Goal: Task Accomplishment & Management: Use online tool/utility

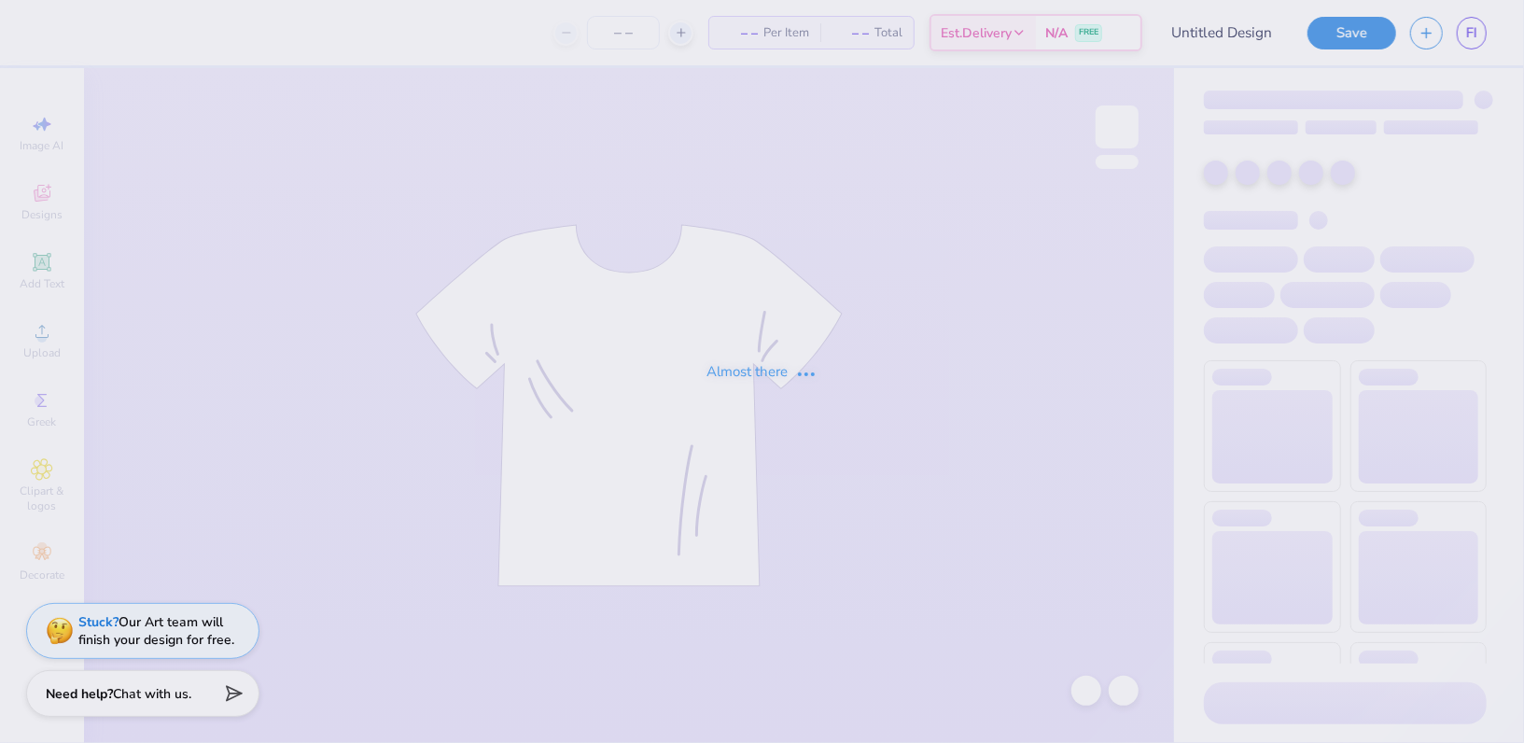
type input "Maya Spirit Org Influencer Merch"
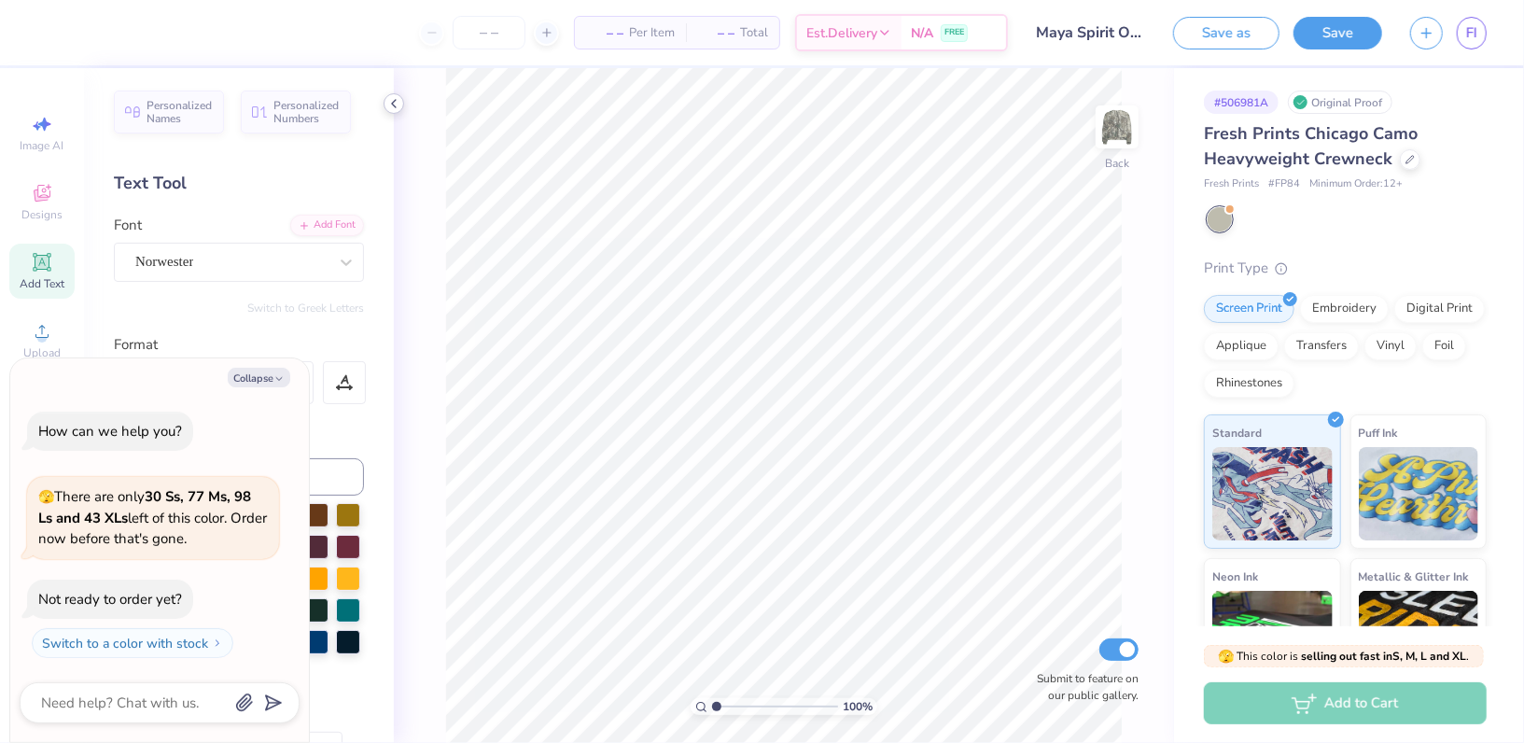
click at [386, 105] on icon at bounding box center [393, 103] width 15 height 15
type textarea "x"
type input "5.33"
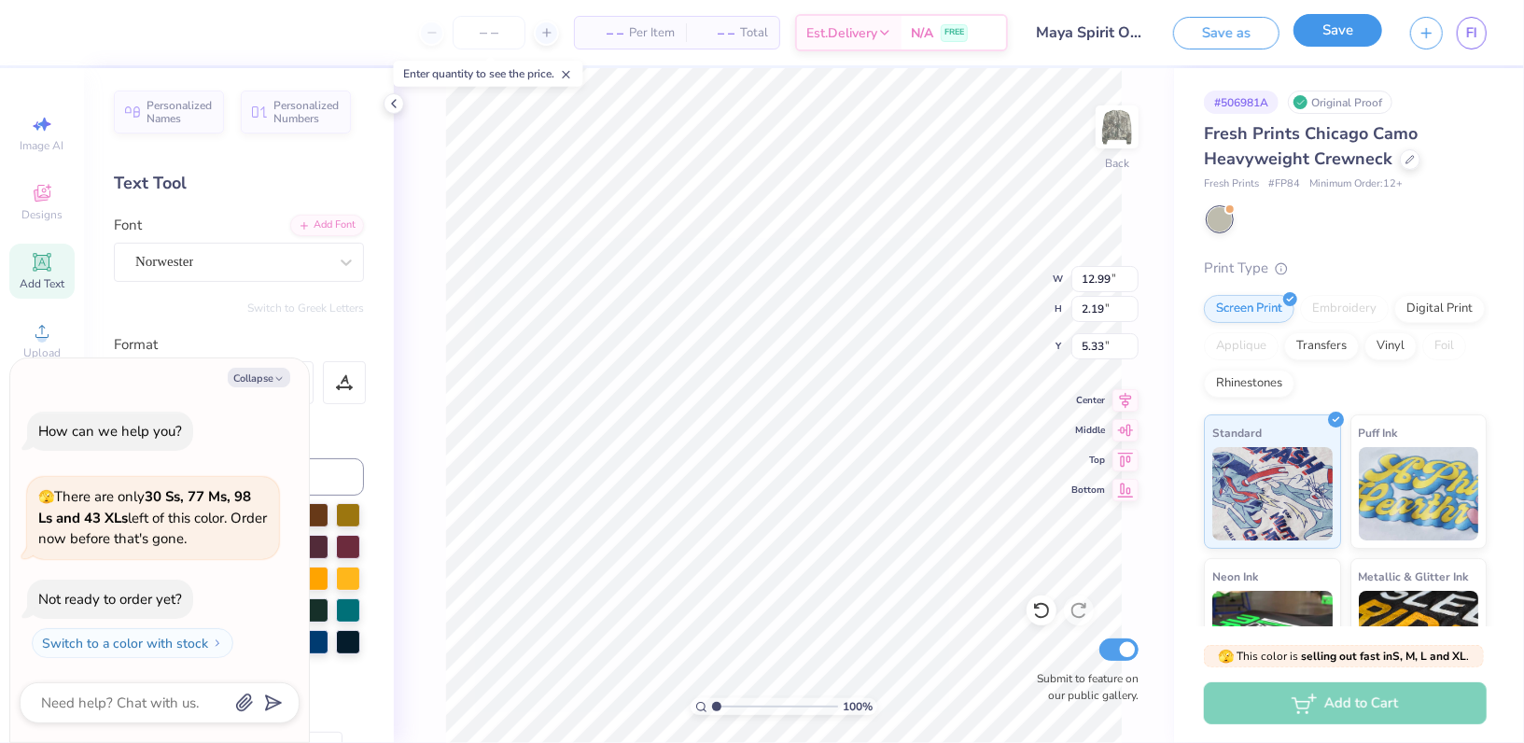
click at [1356, 43] on button "Save" at bounding box center [1338, 30] width 89 height 33
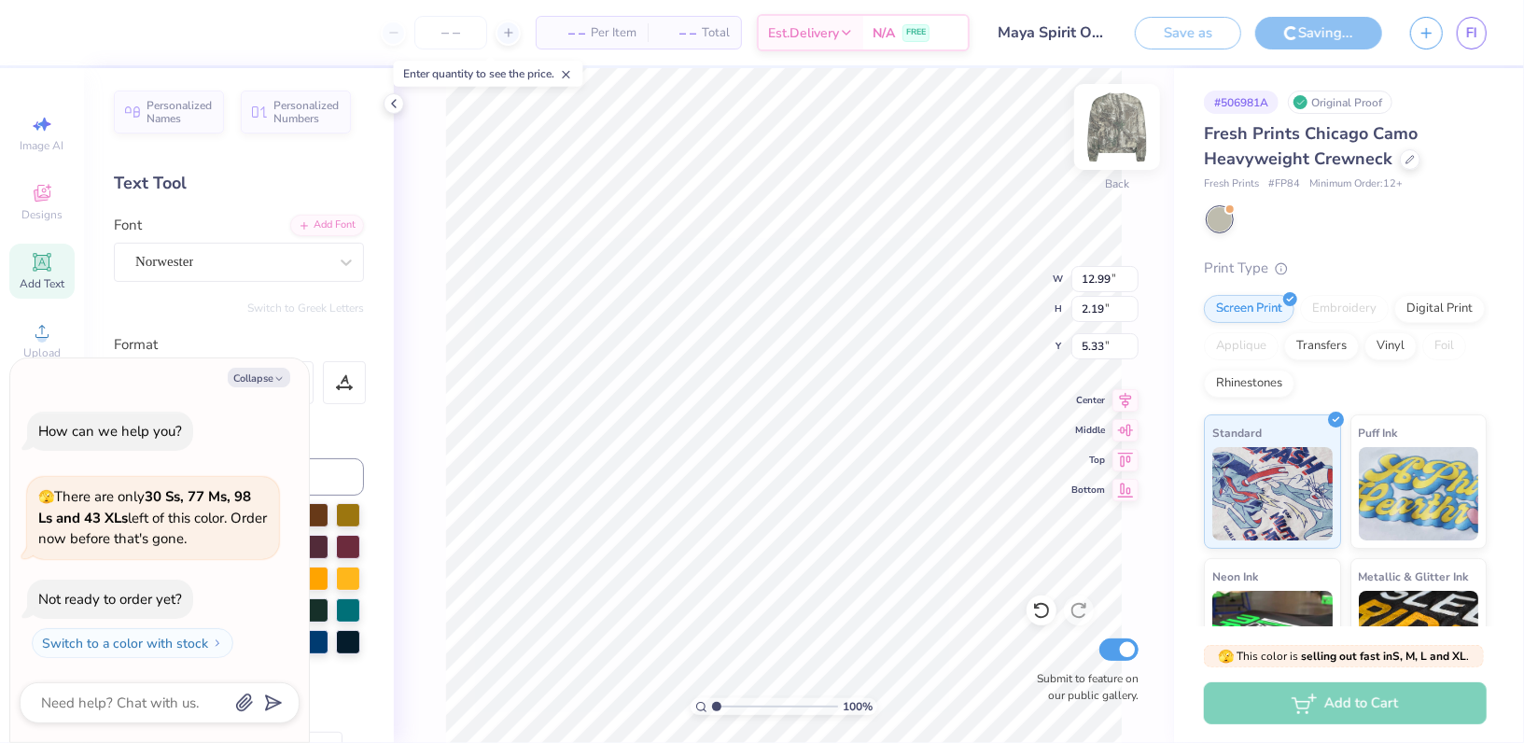
click at [1121, 116] on img at bounding box center [1117, 127] width 75 height 75
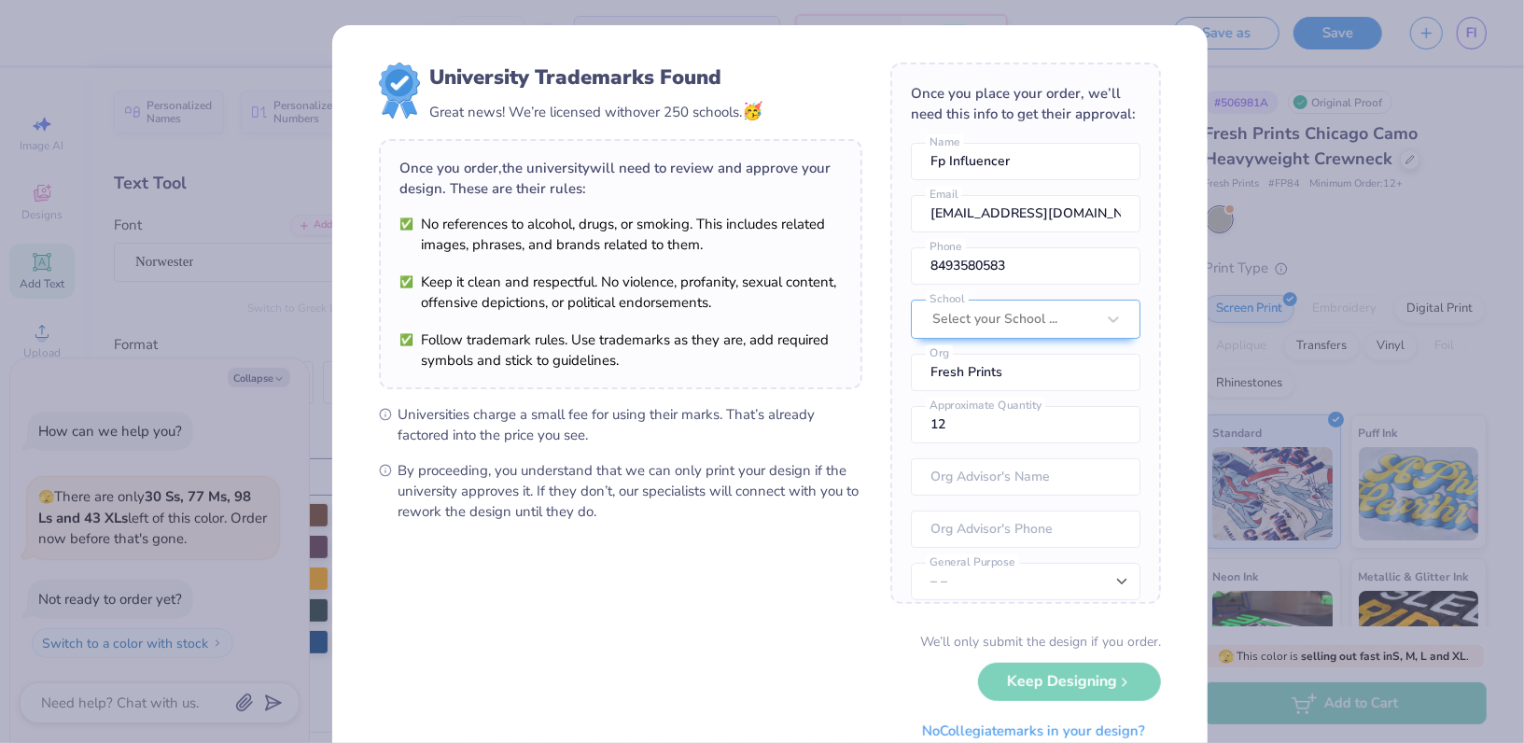
click at [1295, 288] on div "University Trademarks Found Great news! We’re licensed with over 250 schools. 🥳…" at bounding box center [762, 371] width 1524 height 743
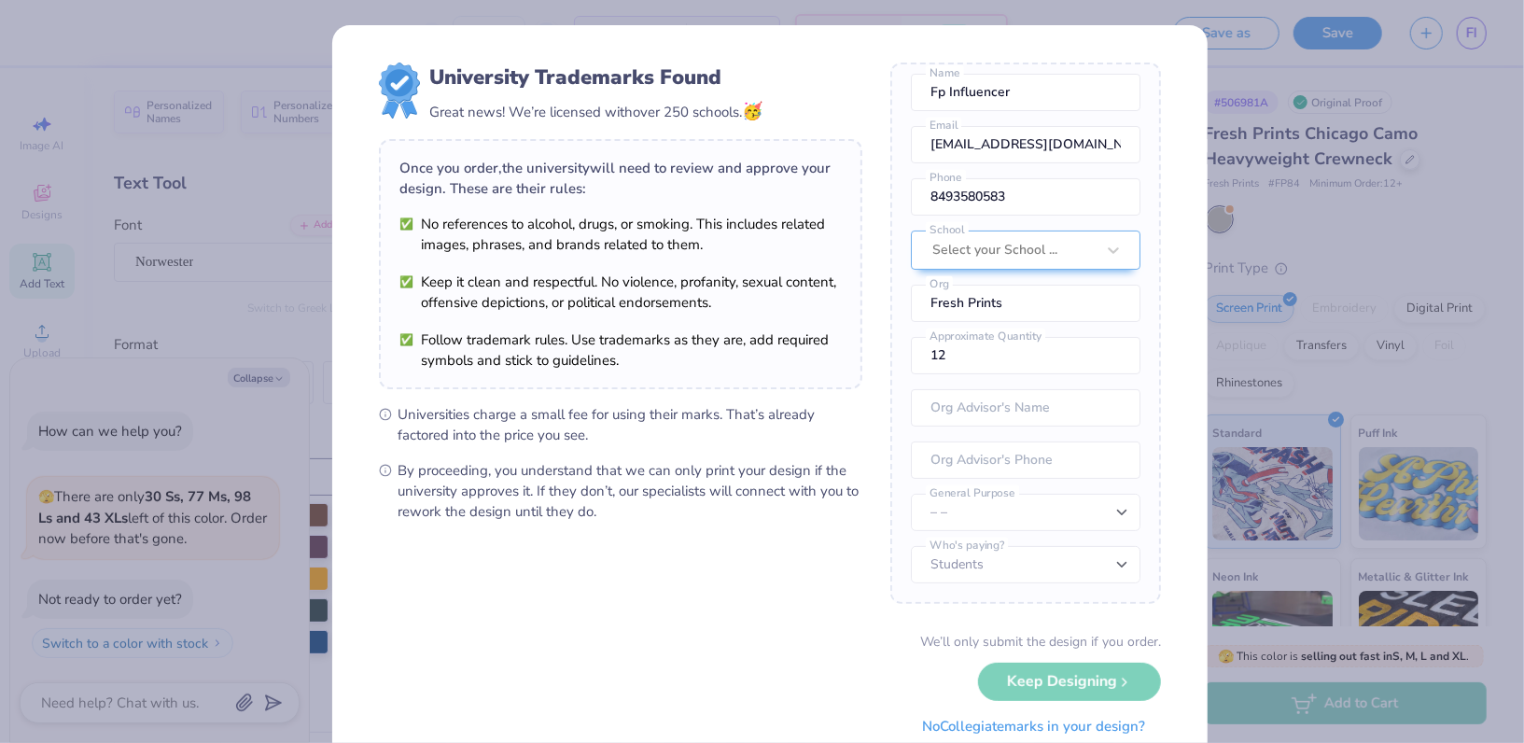
scroll to position [66, 0]
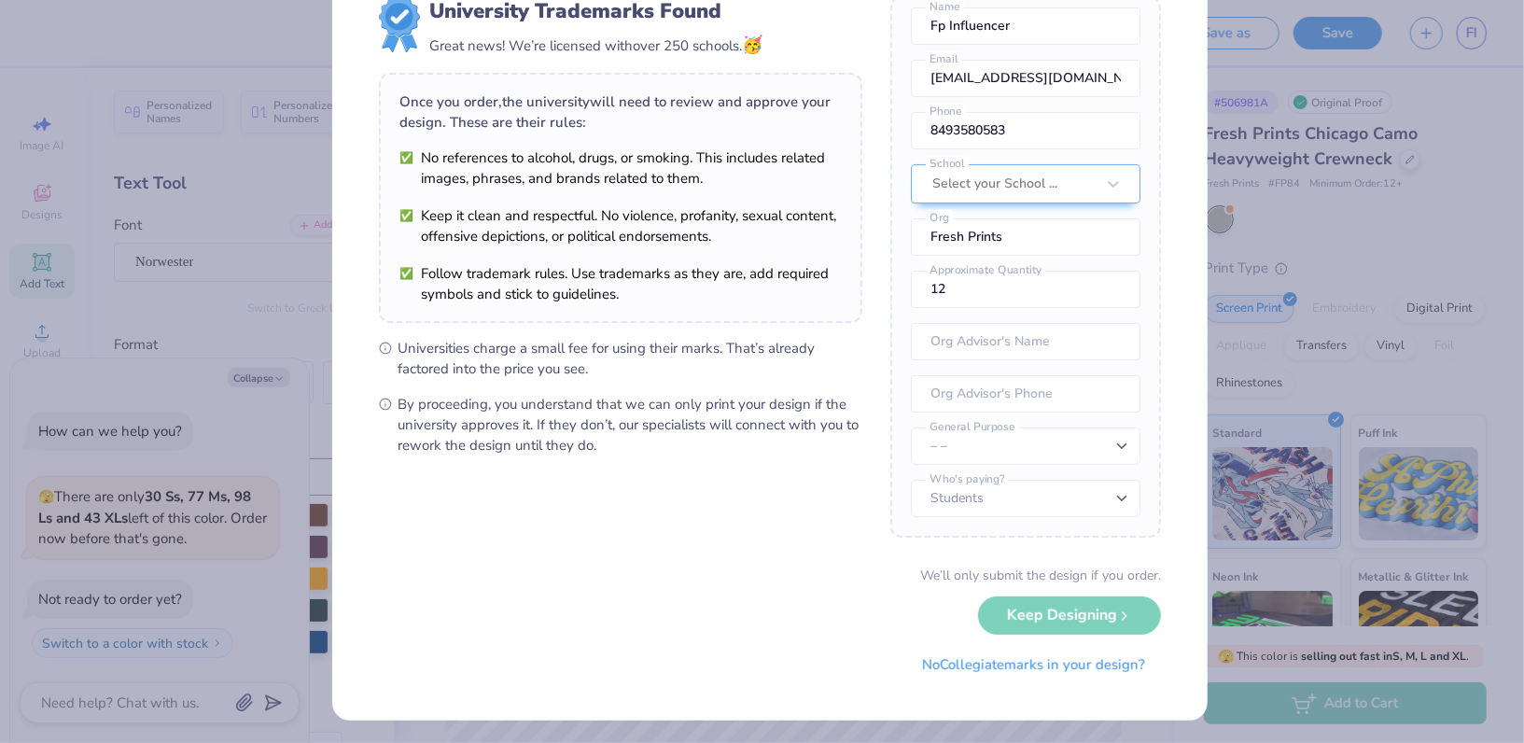
click at [1305, 641] on div "University Trademarks Found Great news! We’re licensed with over 250 schools. 🥳…" at bounding box center [762, 371] width 1524 height 743
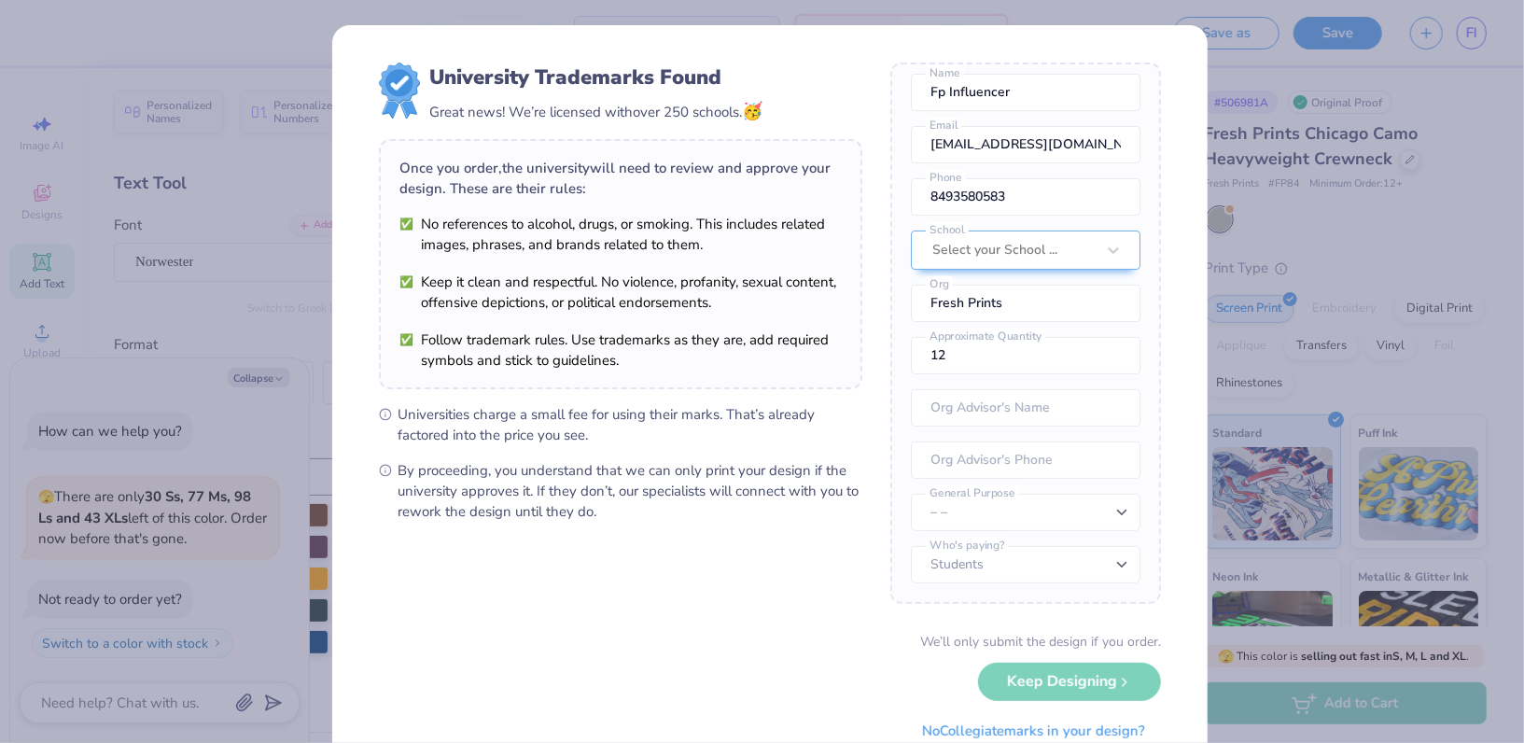
click at [198, 252] on div "University Trademarks Found Great news! We’re licensed with over 250 schools. 🥳…" at bounding box center [762, 371] width 1524 height 743
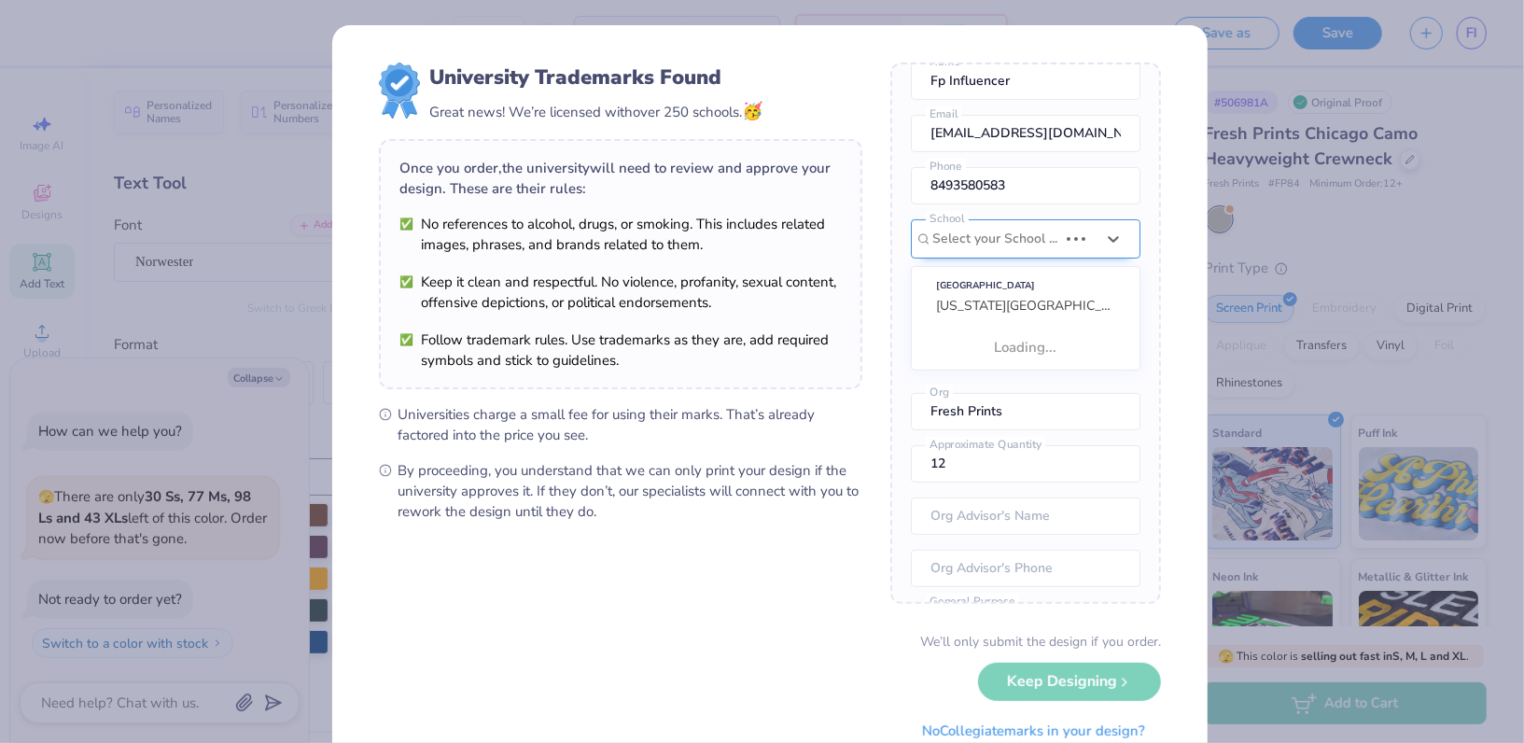
click at [986, 251] on div at bounding box center [994, 239] width 125 height 24
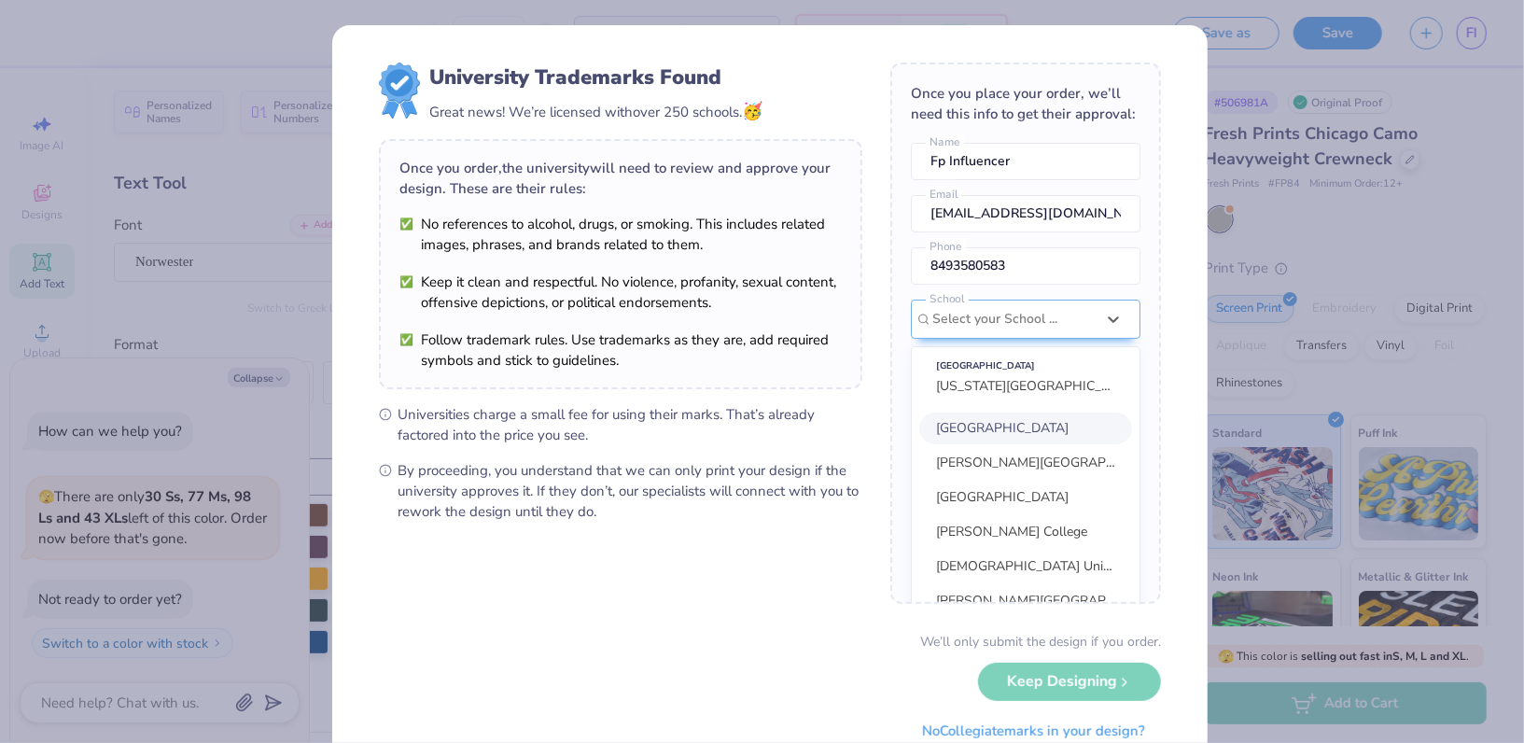
scroll to position [99, 0]
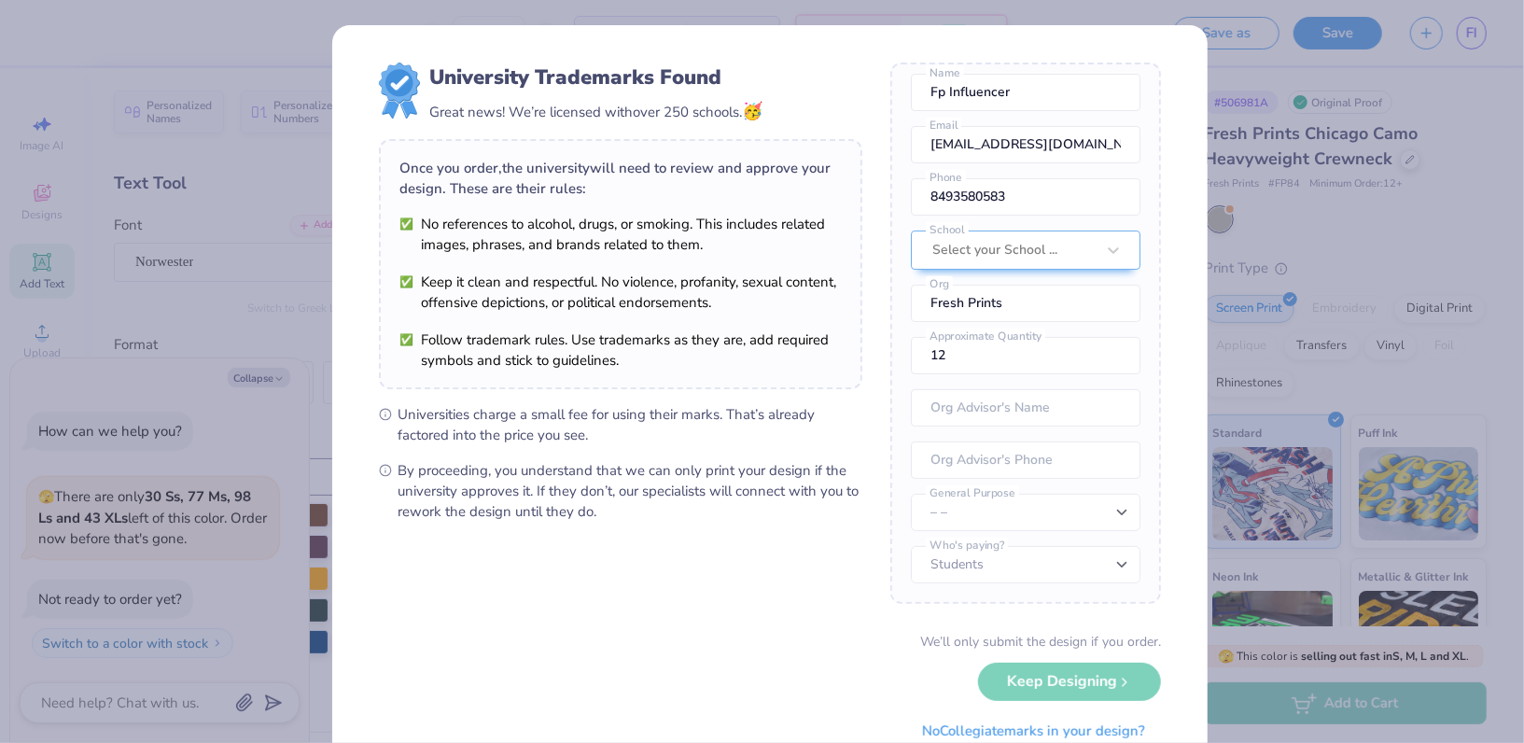
click at [189, 62] on div "University Trademarks Found Great news! We’re licensed with over 250 schools. 🥳…" at bounding box center [762, 371] width 1524 height 743
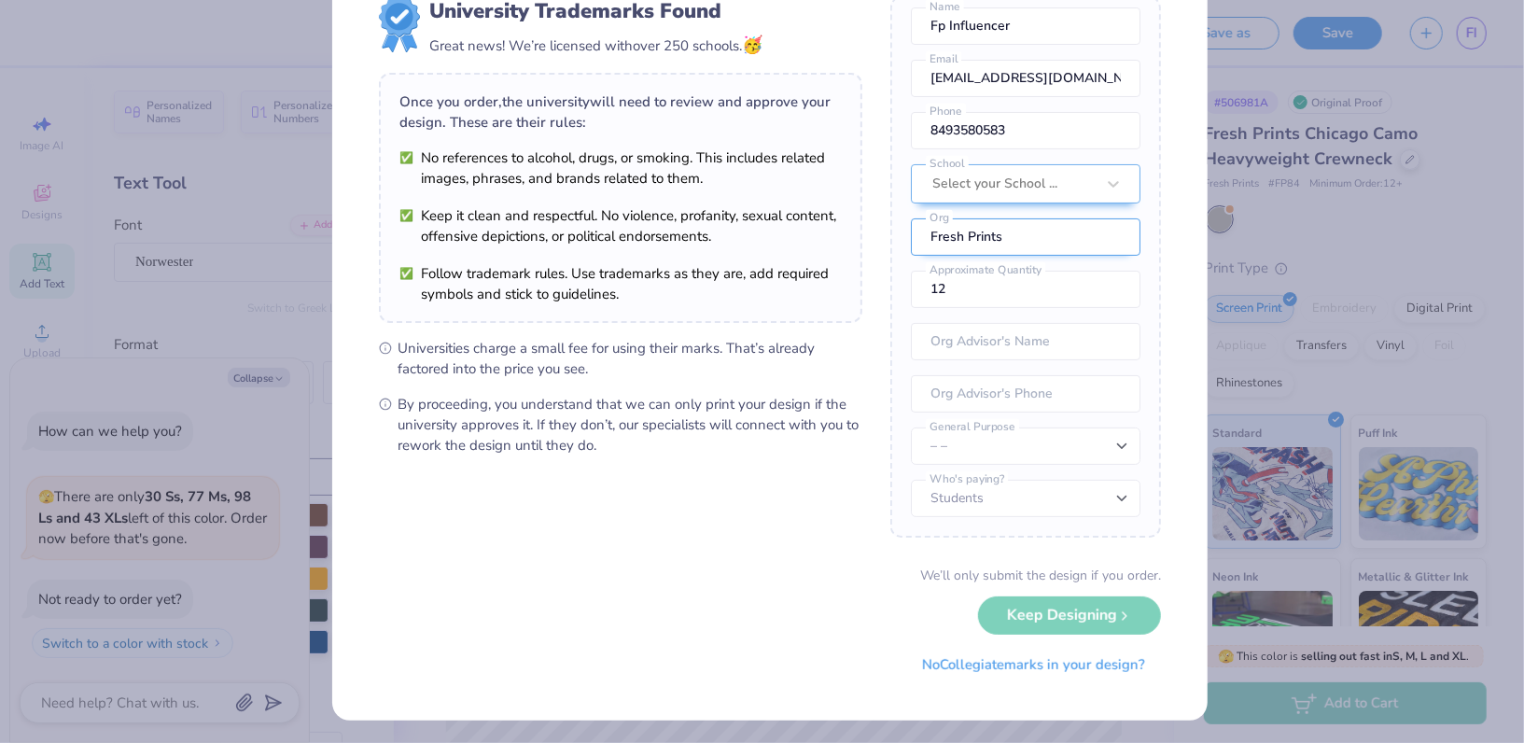
type textarea "x"
click at [1040, 185] on div "Once you place your order, we’ll need this info to get their approval: Fp Influ…" at bounding box center [1025, 266] width 271 height 541
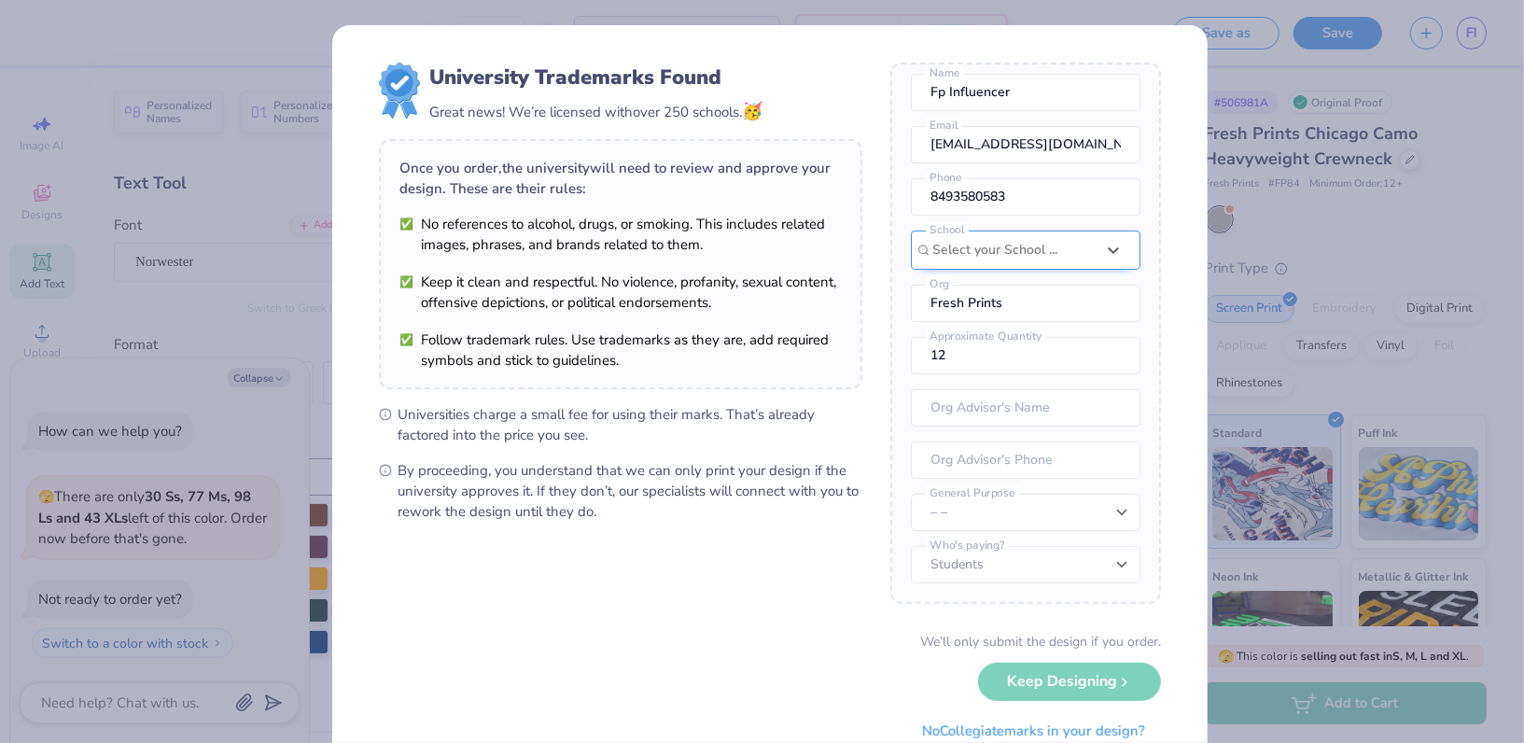
click at [1045, 230] on div "Once you place your order, we’ll need this info to get their approval: Fp Influ…" at bounding box center [1025, 333] width 271 height 541
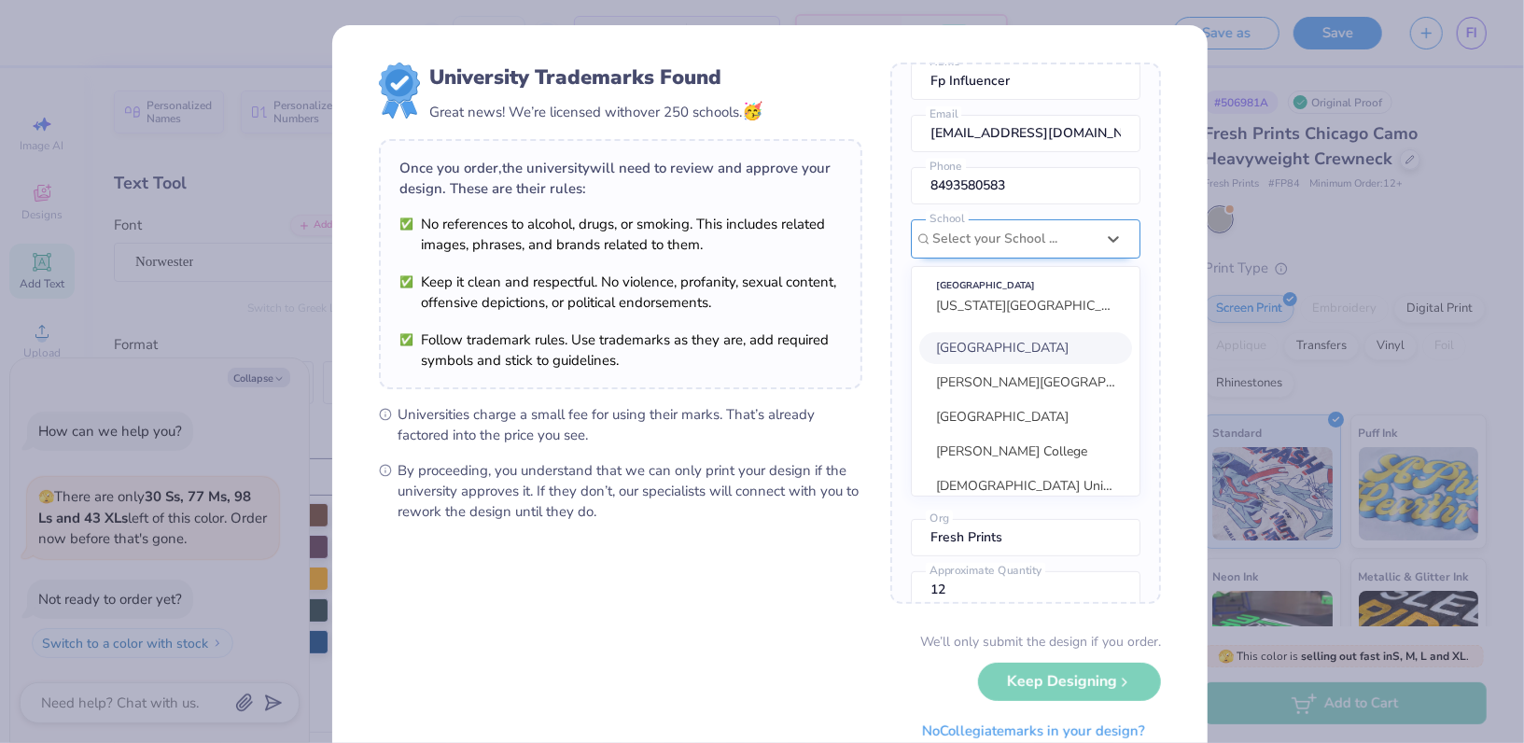
scroll to position [170, 0]
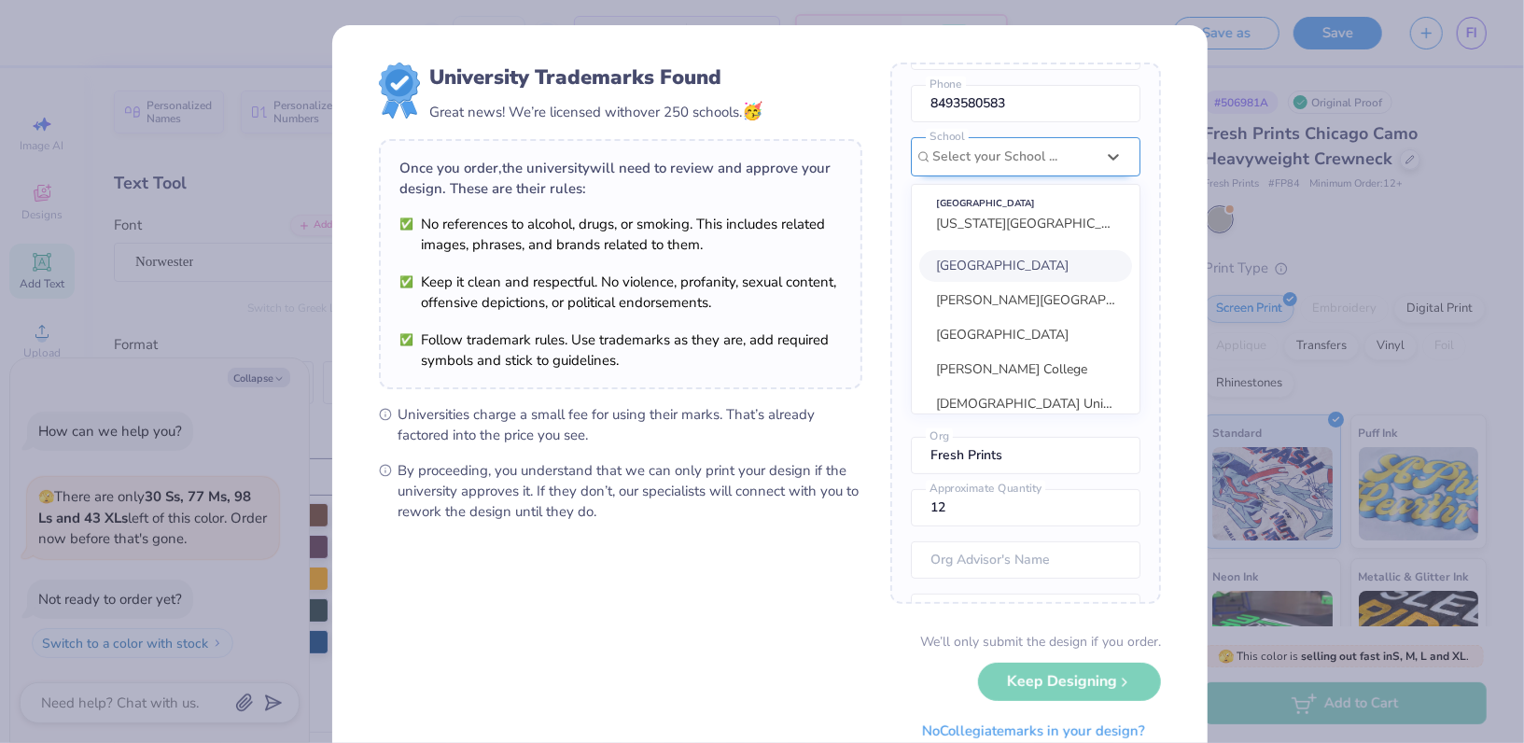
click at [1038, 255] on div "option focused, 1 of 30. 30 results available. Use Up and Down to choose option…" at bounding box center [1026, 275] width 230 height 277
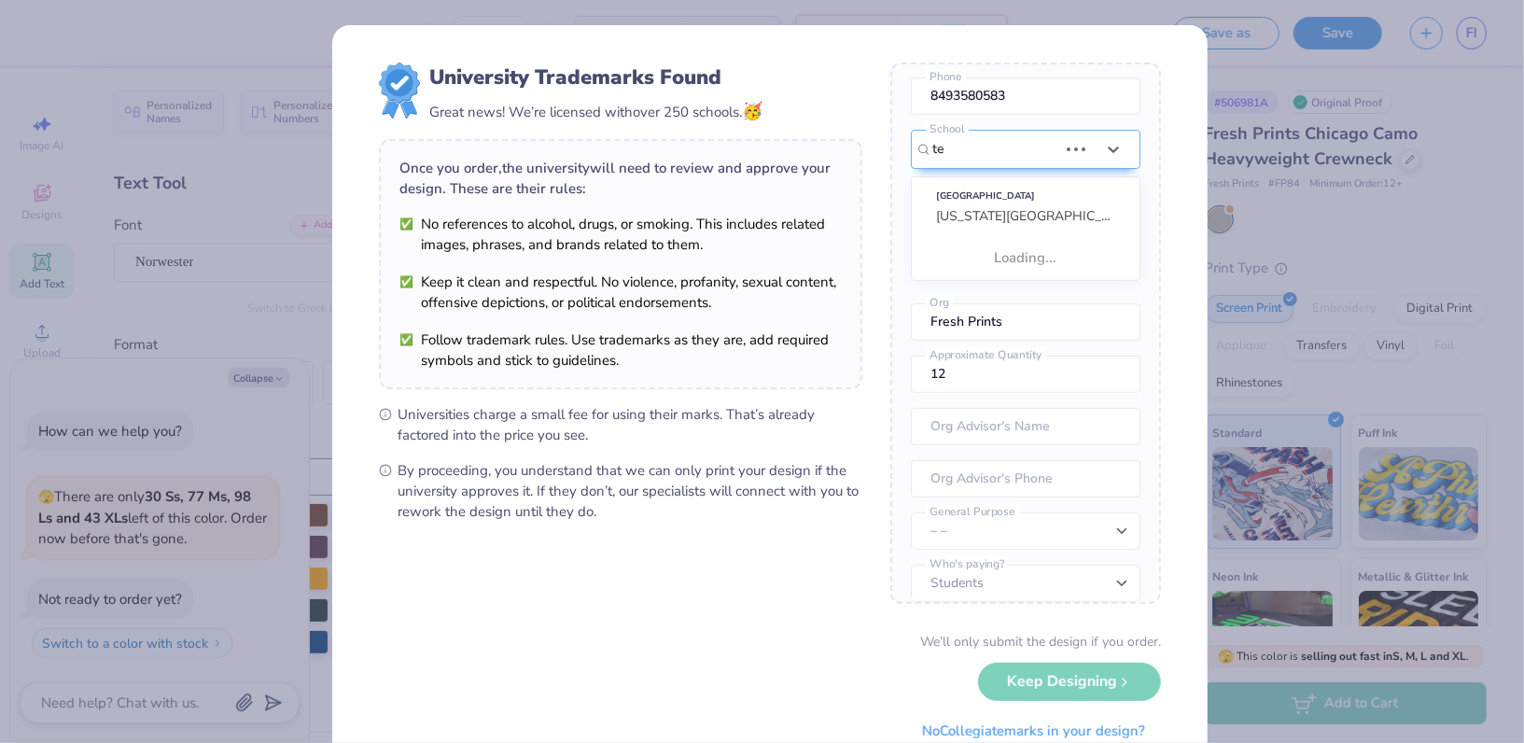
scroll to position [0, 0]
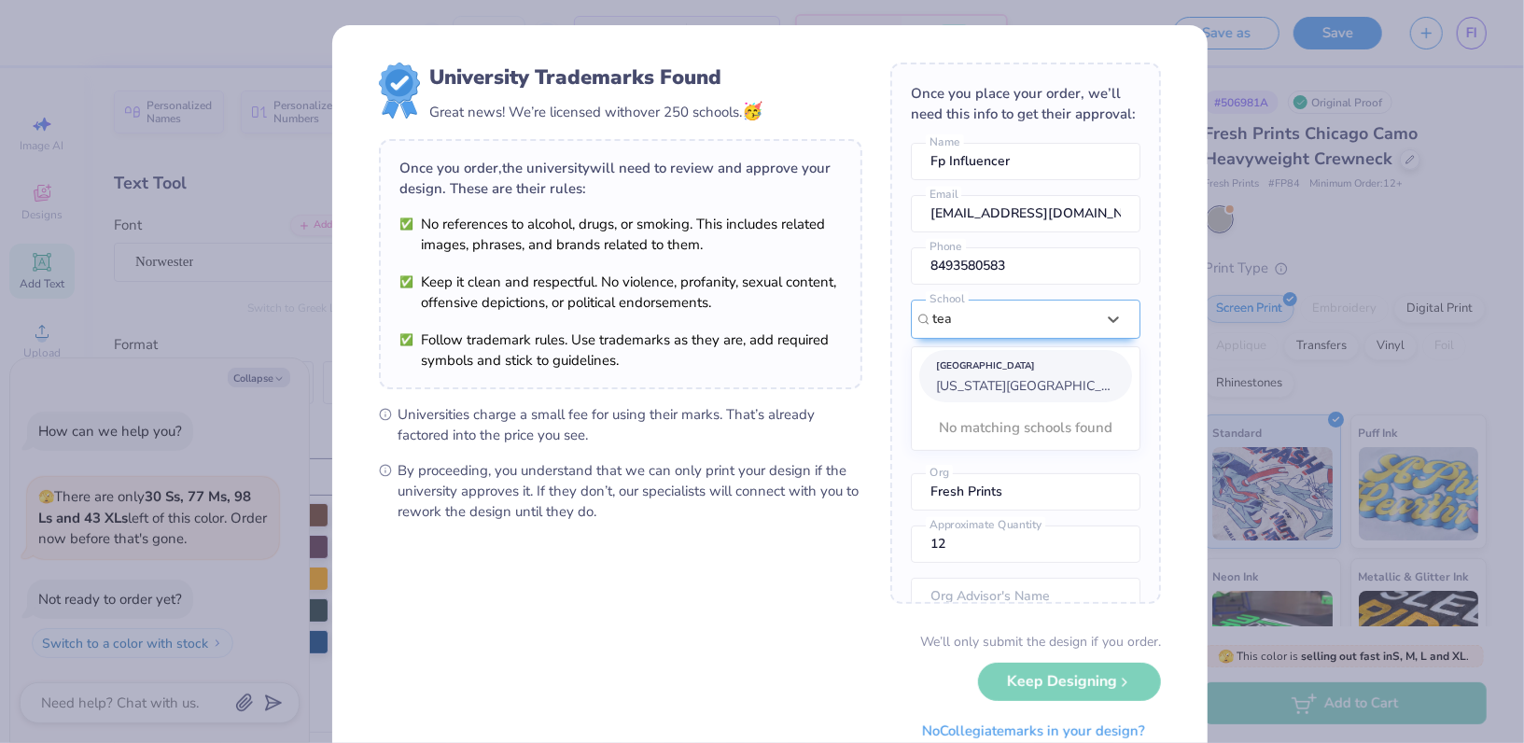
type input "teax"
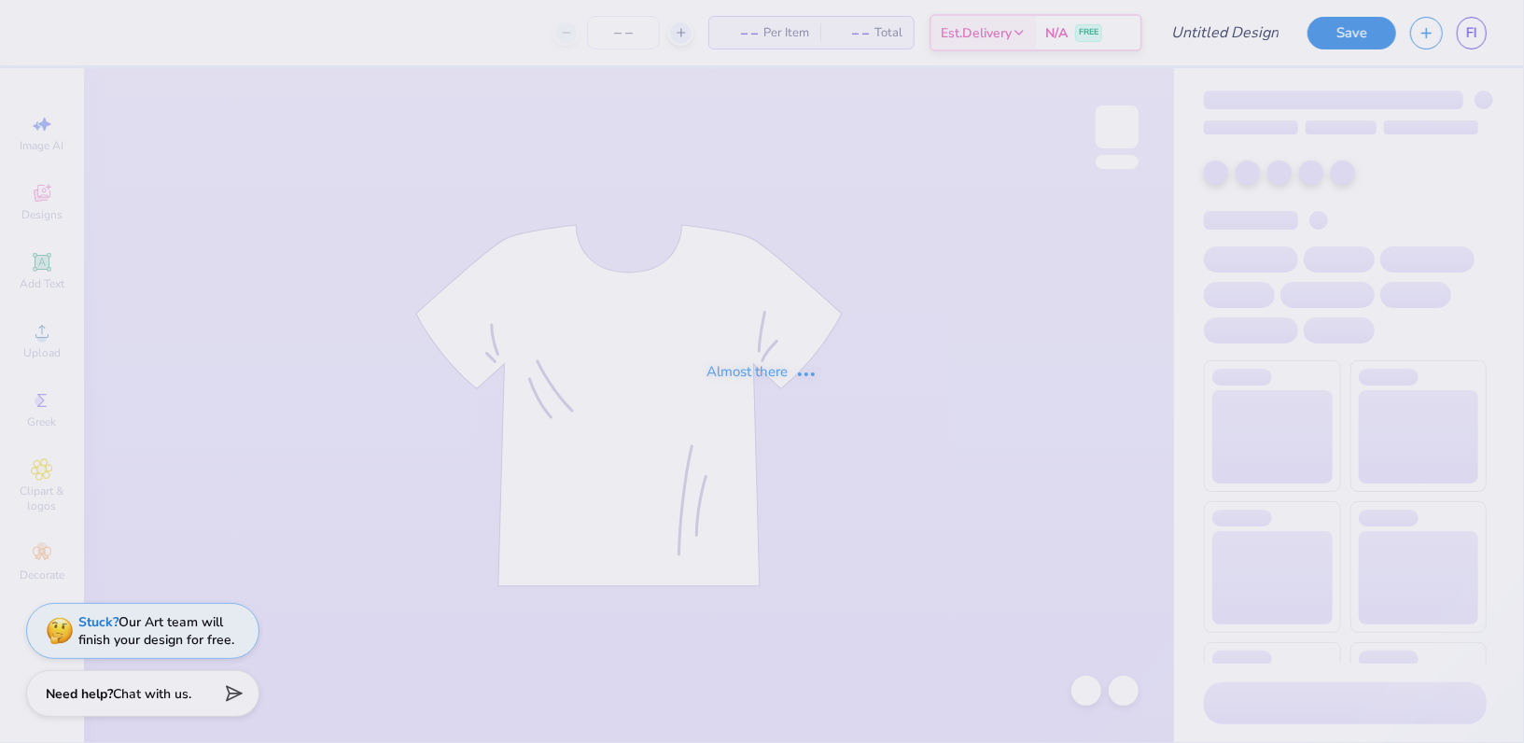
type input "Maya Spirit Org Influencer Merch"
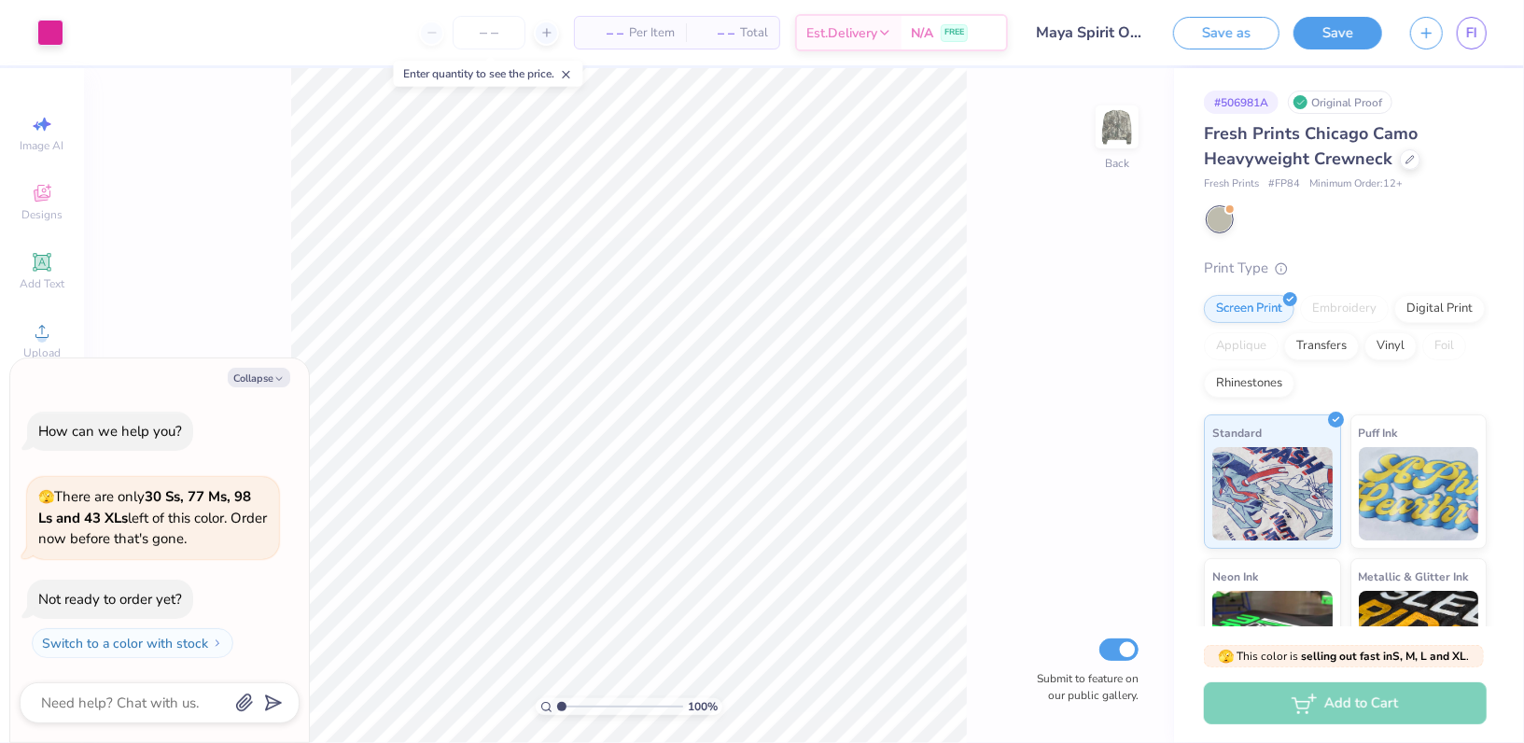
scroll to position [208, 0]
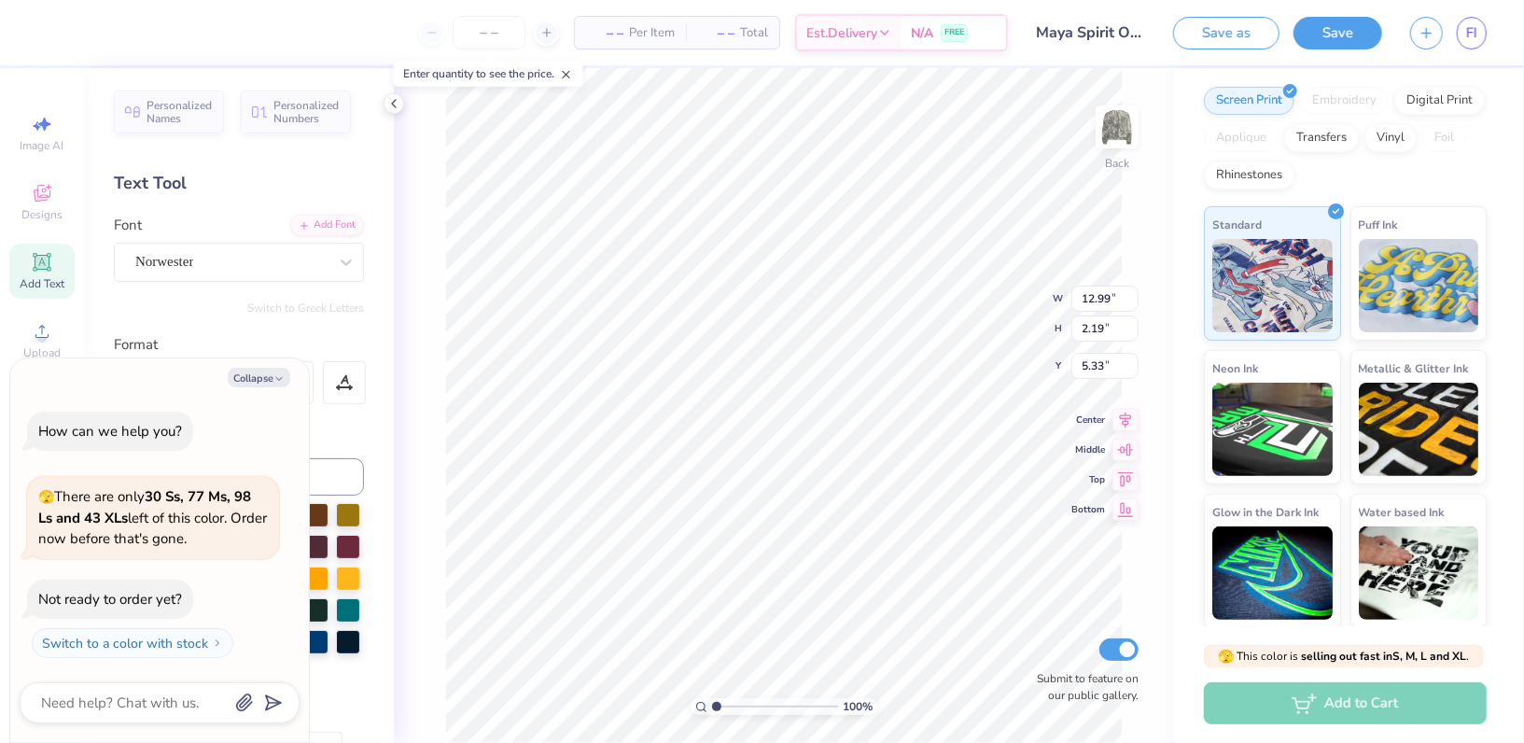
type textarea "x"
type input "5.24"
type textarea "x"
type input "5.36"
type textarea "x"
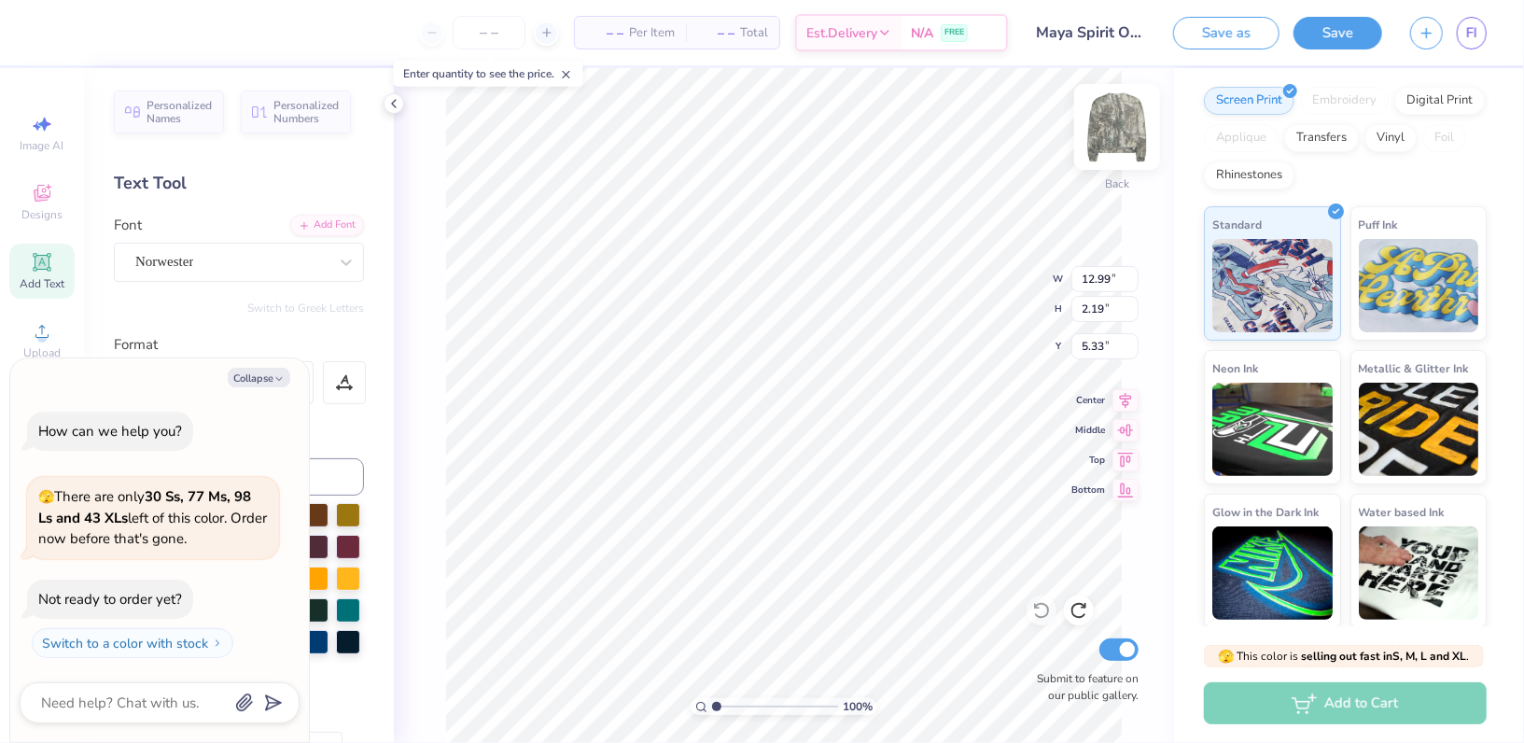
type input "5.41"
click at [1335, 49] on div "Save" at bounding box center [1338, 33] width 89 height 33
click at [1338, 38] on button "Save" at bounding box center [1338, 30] width 89 height 33
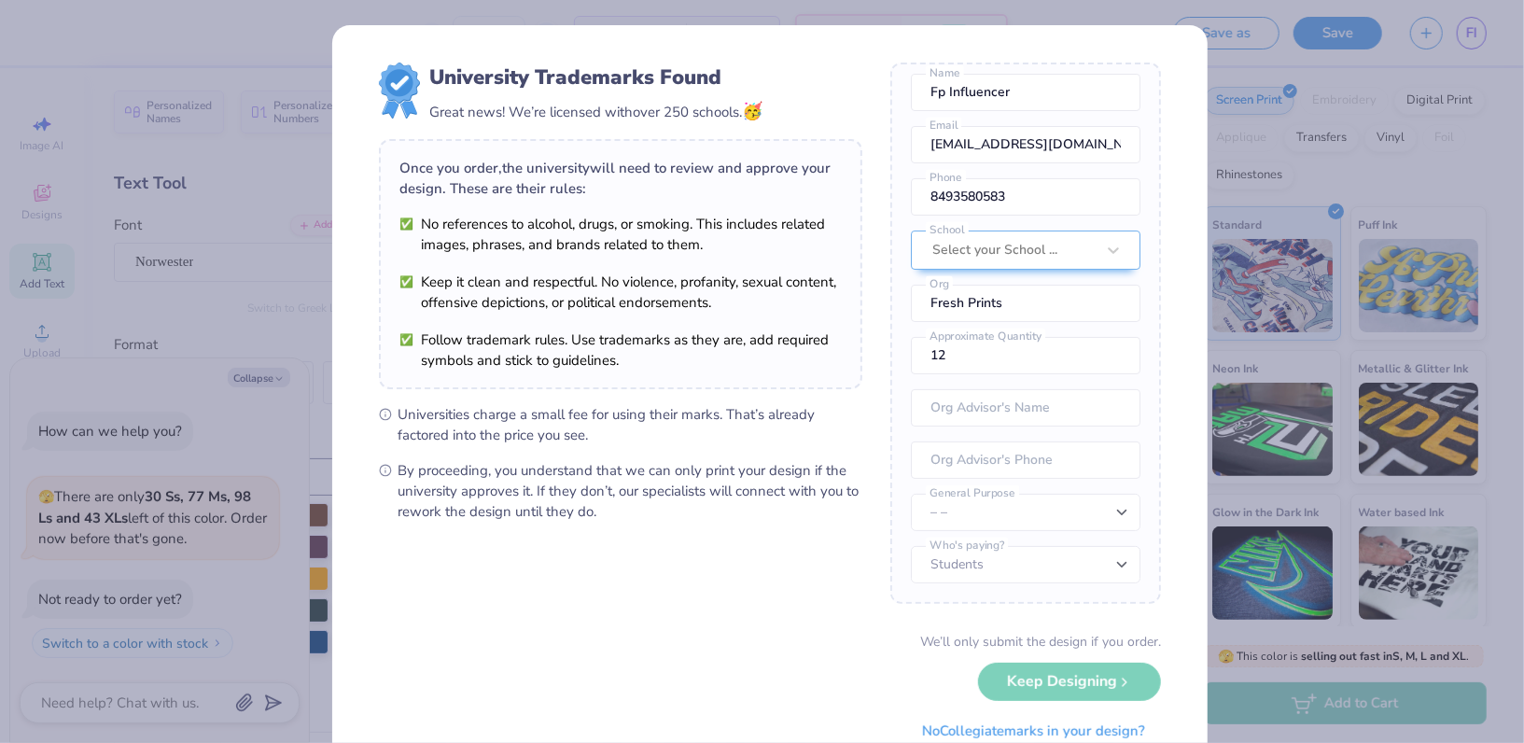
scroll to position [26, 0]
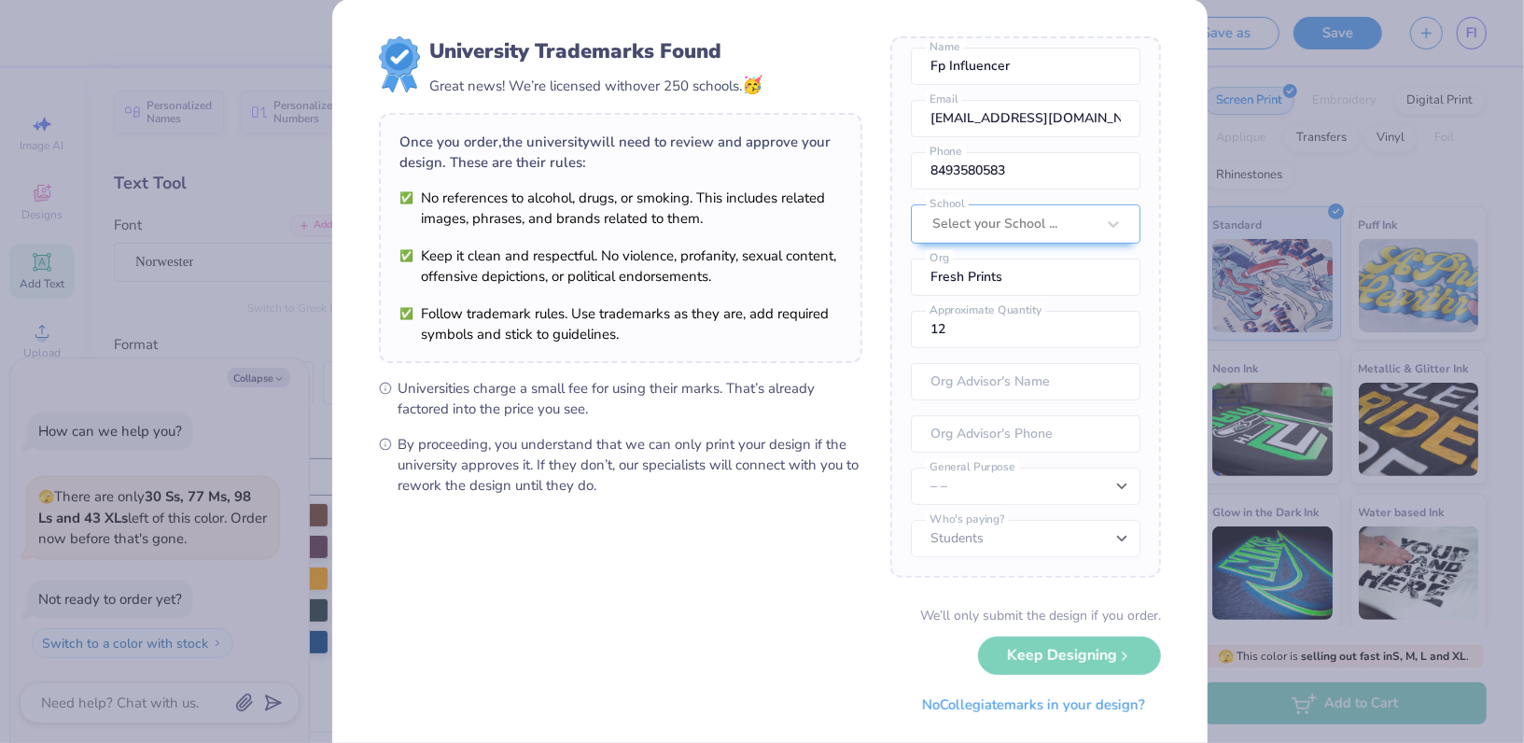
type textarea "x"
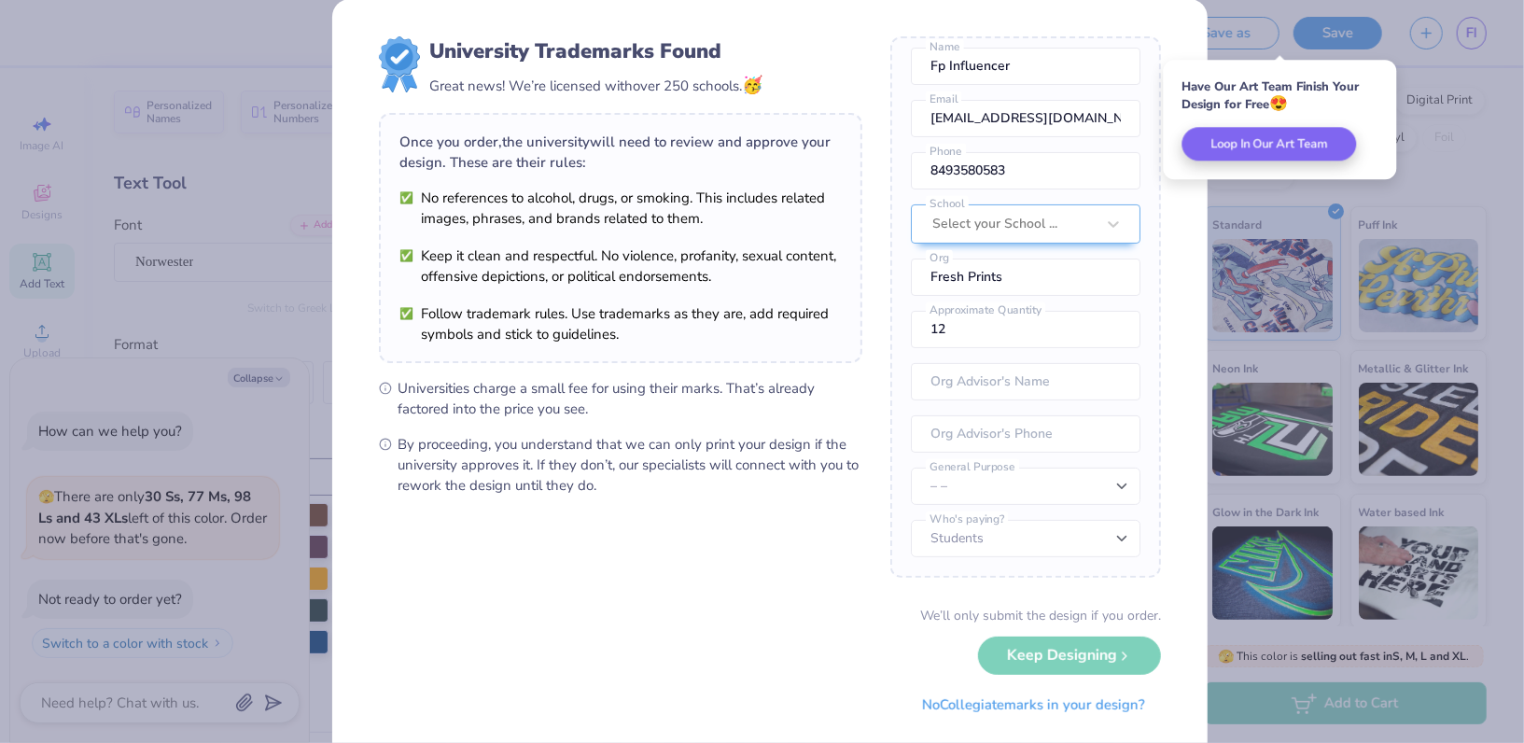
click at [1052, 660] on div "We’ll only submit the design if you order. Keep Designing No Collegiate marks i…" at bounding box center [770, 665] width 782 height 118
click at [1034, 236] on div at bounding box center [1013, 224] width 162 height 24
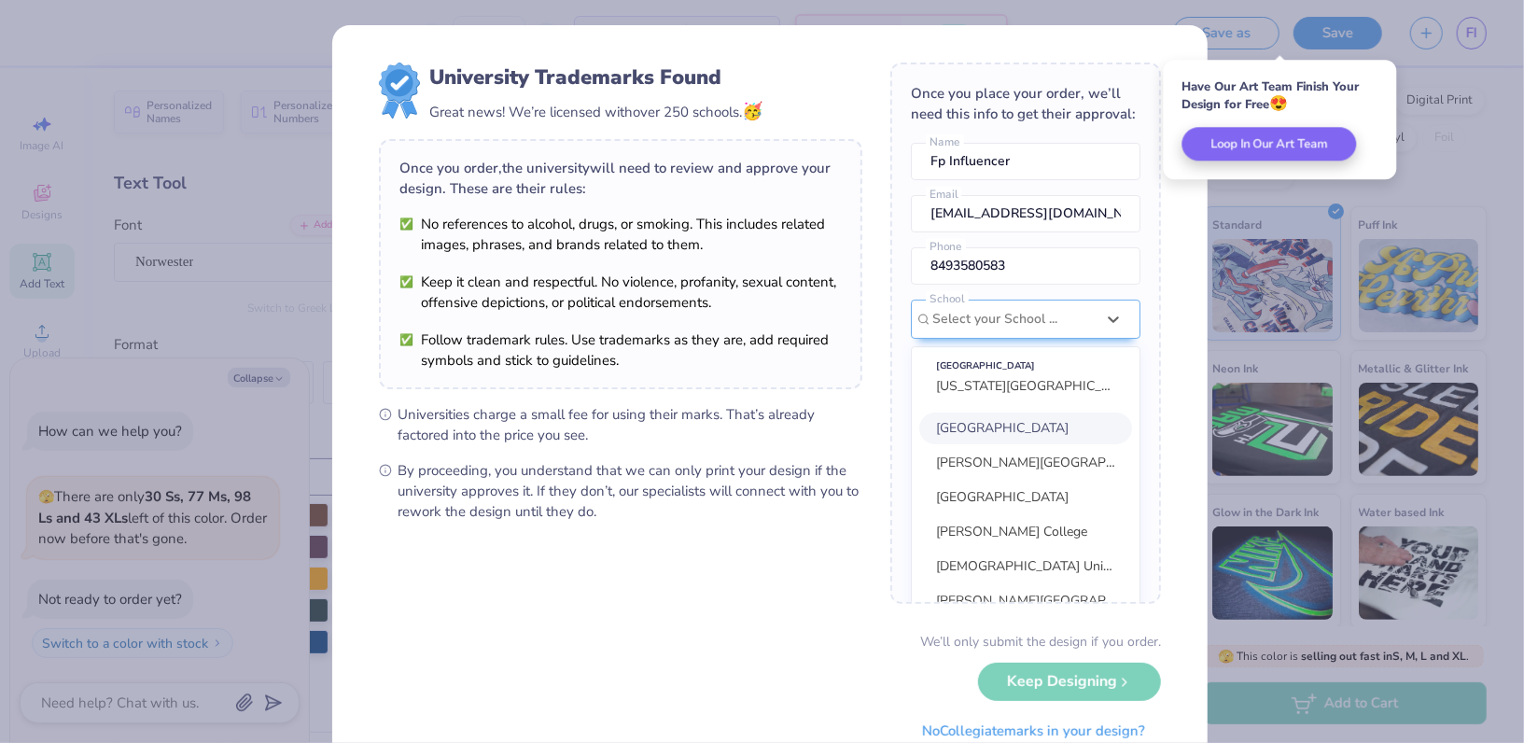
scroll to position [99, 0]
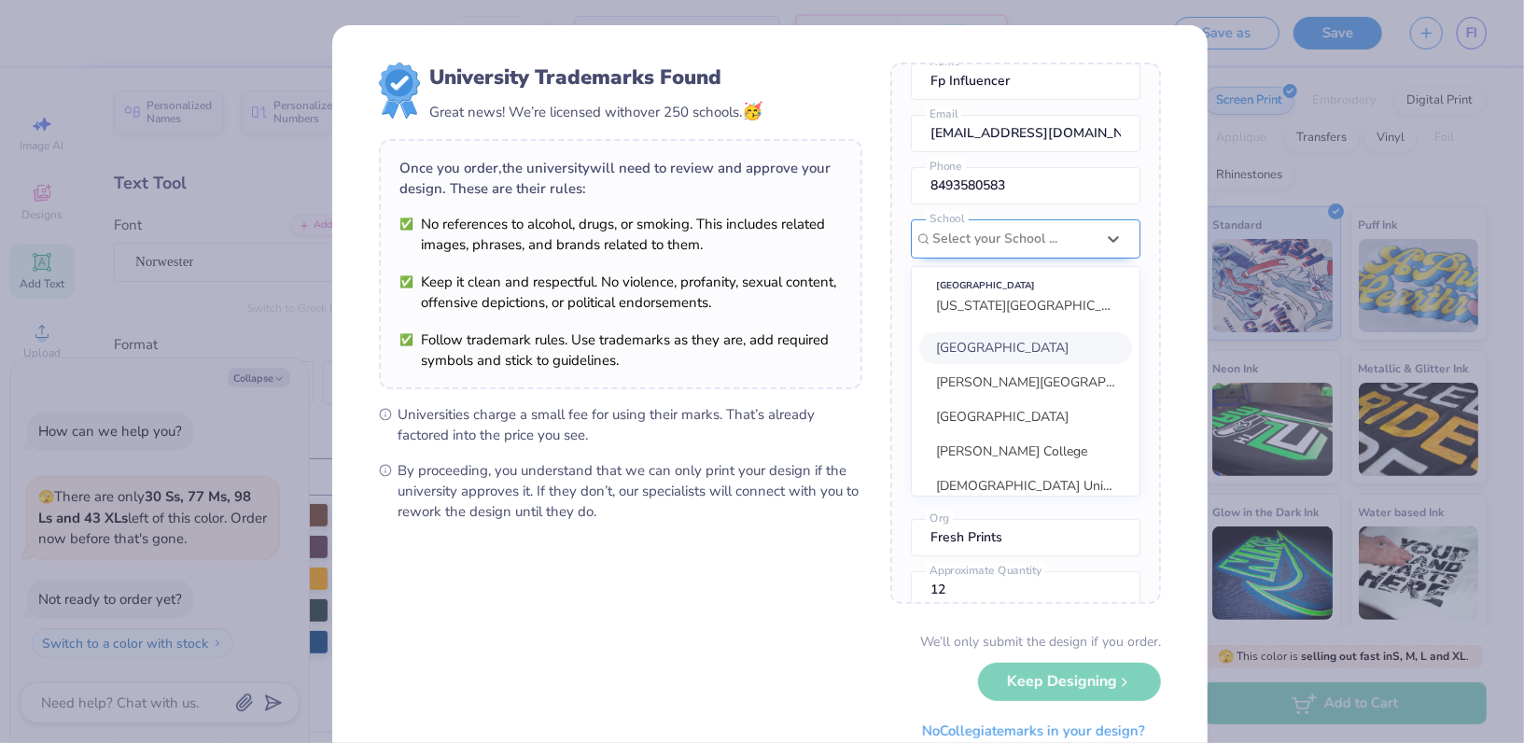
click at [1045, 266] on div "[GEOGRAPHIC_DATA] [US_STATE][GEOGRAPHIC_DATA] [GEOGRAPHIC_DATA] [PERSON_NAME][G…" at bounding box center [1026, 381] width 230 height 231
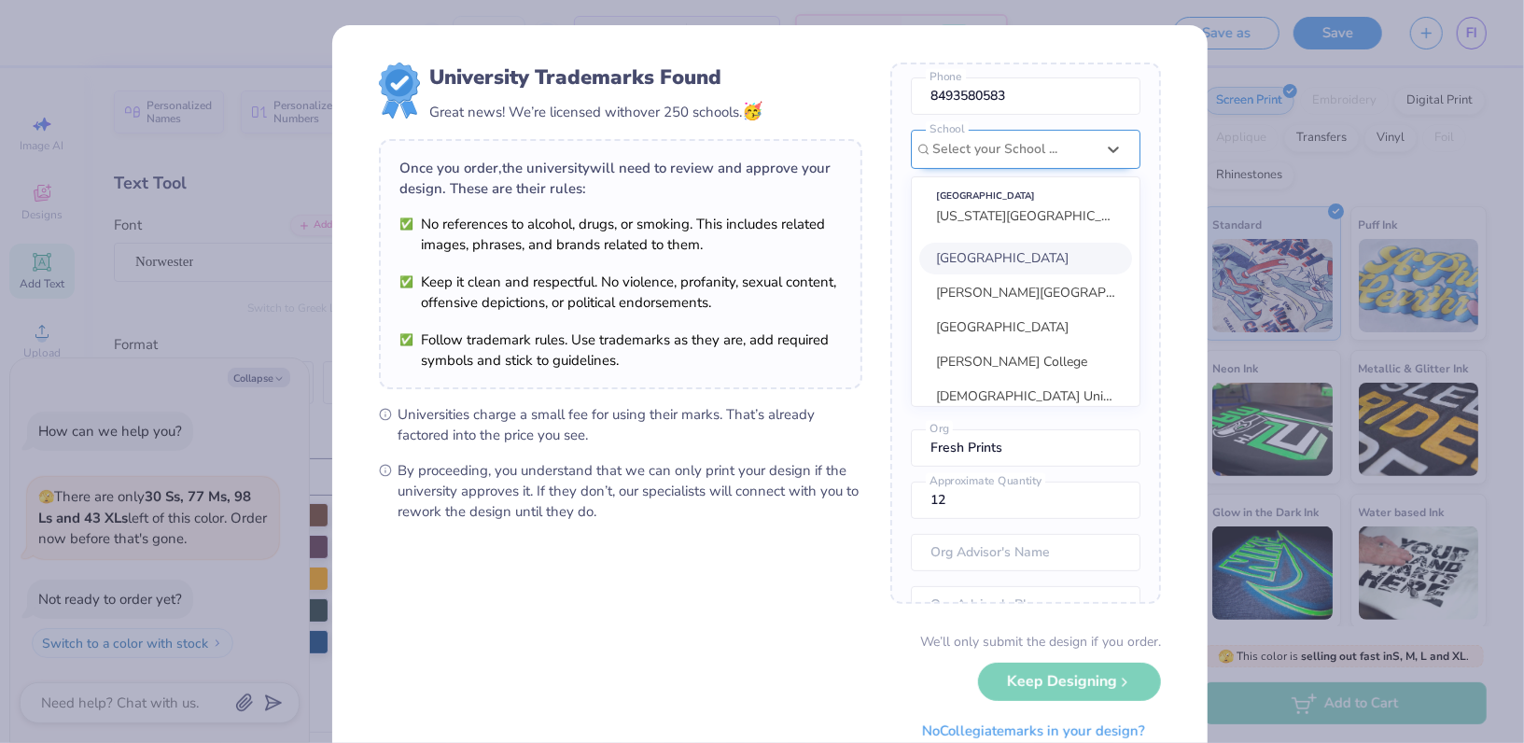
paste input "[GEOGRAPHIC_DATA][US_STATE]"
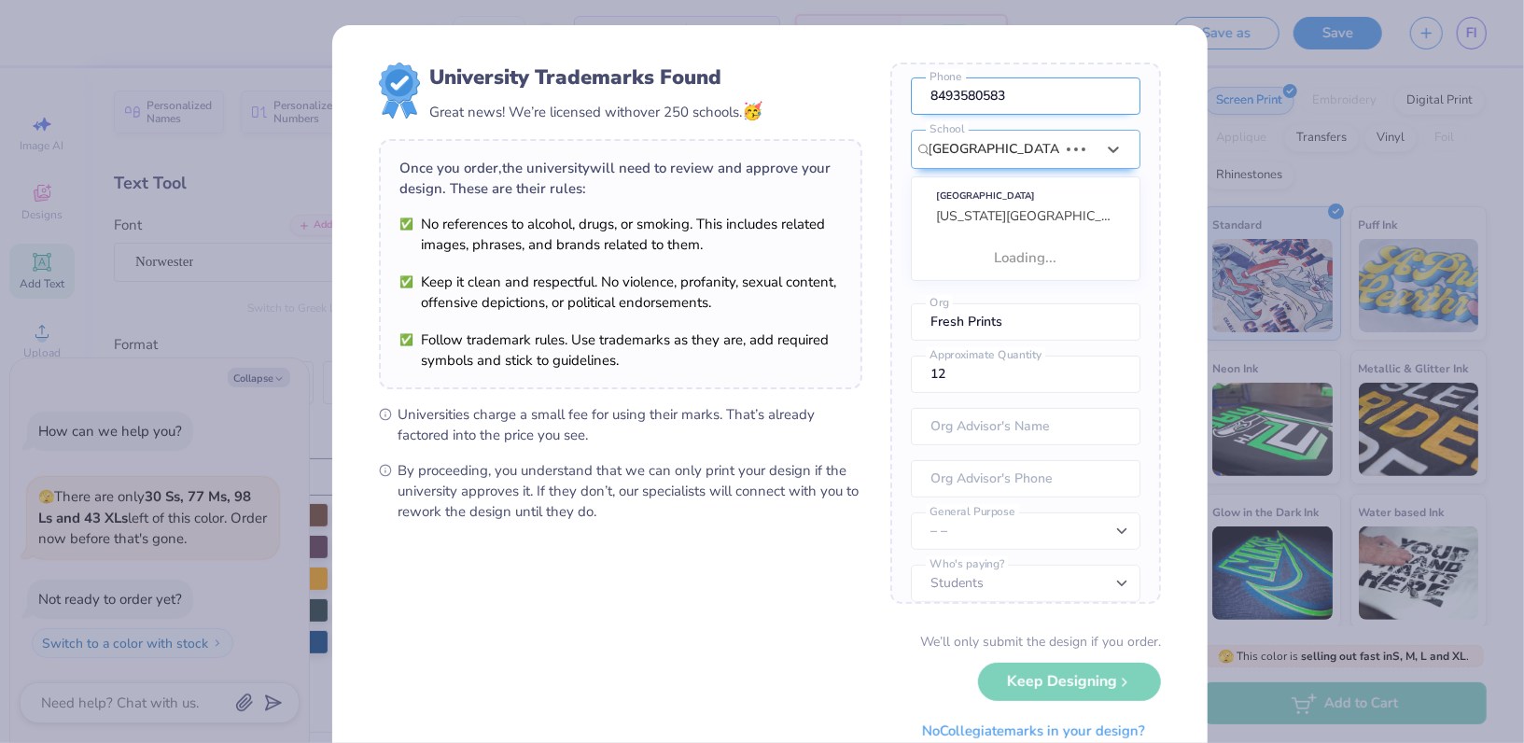
scroll to position [0, 0]
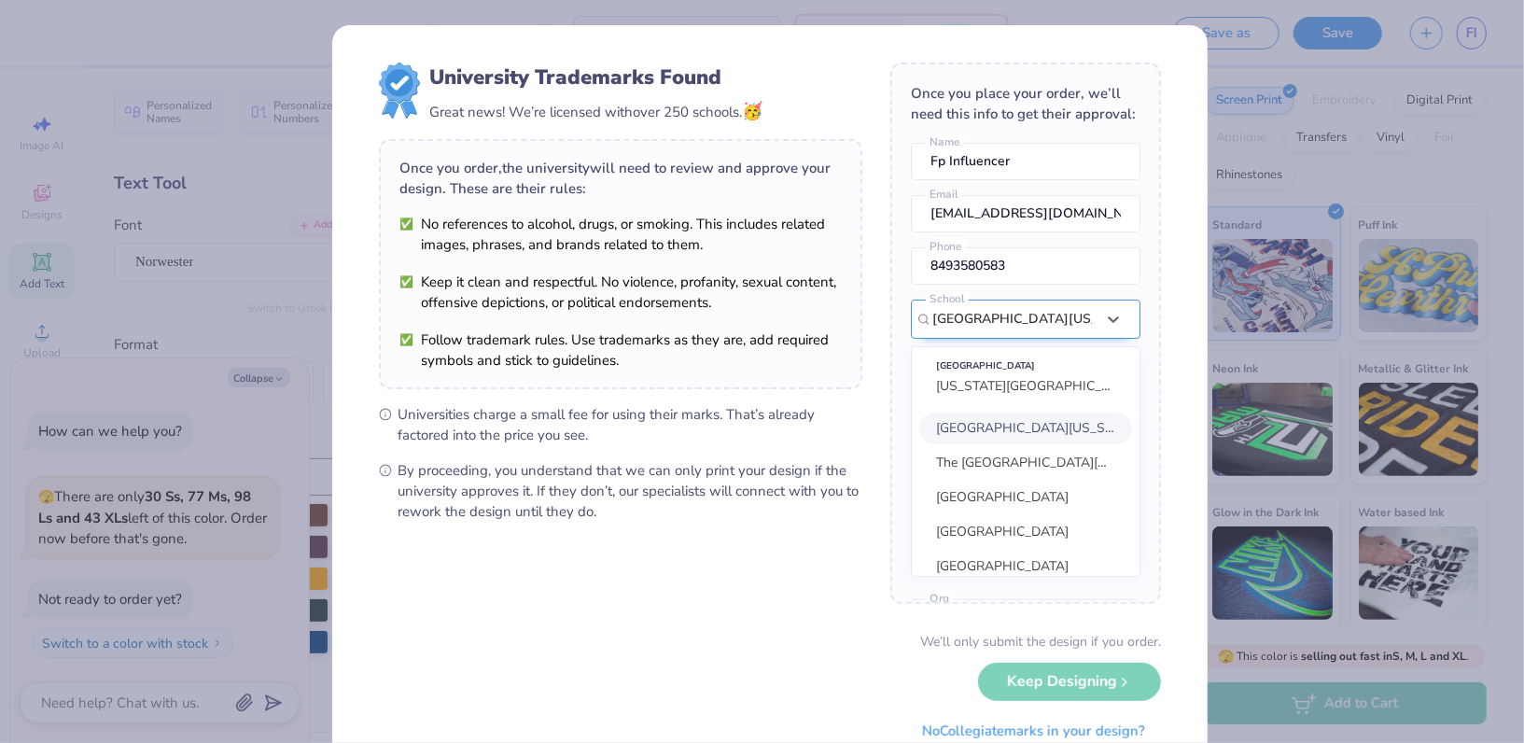
click at [1025, 329] on input "[GEOGRAPHIC_DATA][US_STATE]" at bounding box center [1012, 319] width 160 height 21
click at [1029, 471] on span "The [GEOGRAPHIC_DATA][US_STATE]" at bounding box center [1050, 463] width 228 height 18
type input "[GEOGRAPHIC_DATA][US_STATE]"
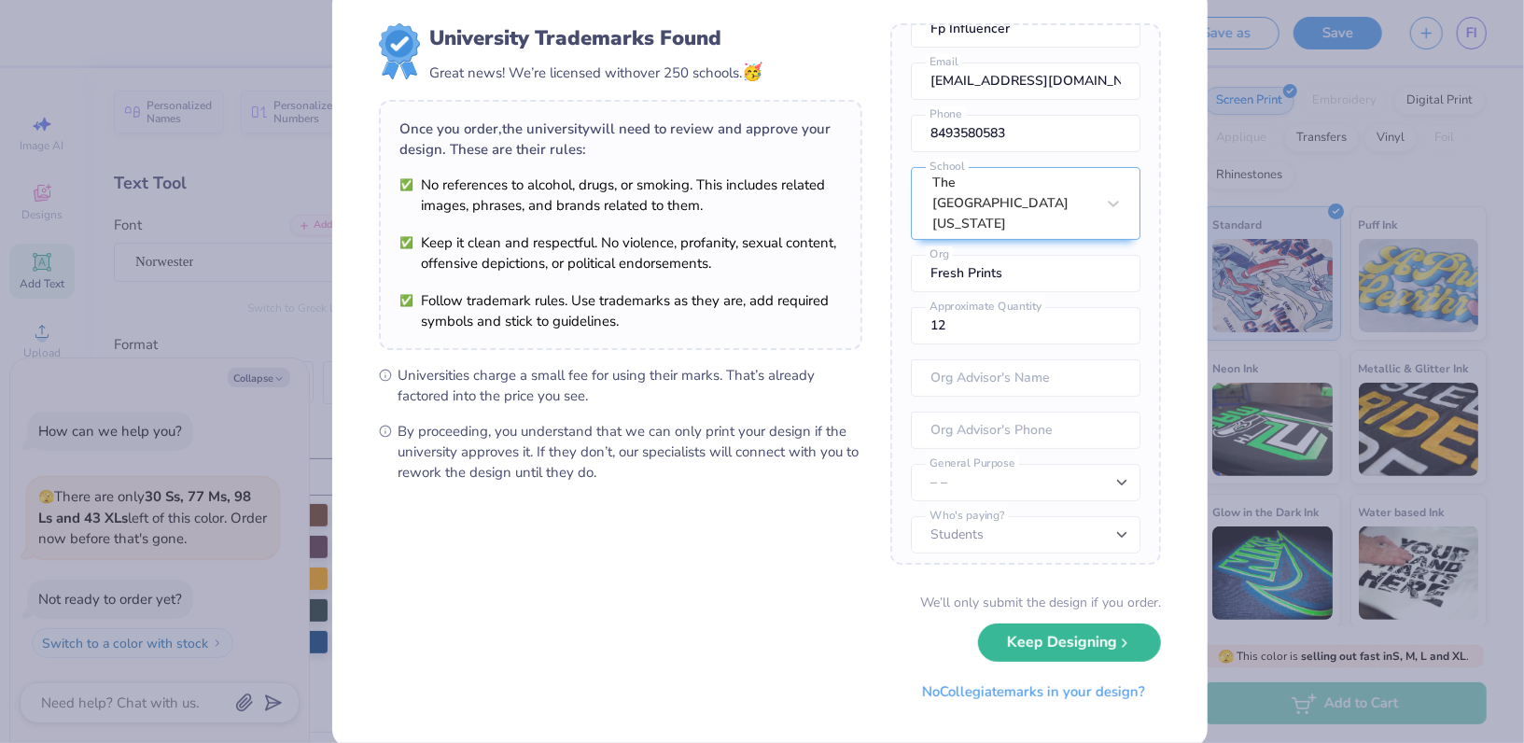
scroll to position [66, 0]
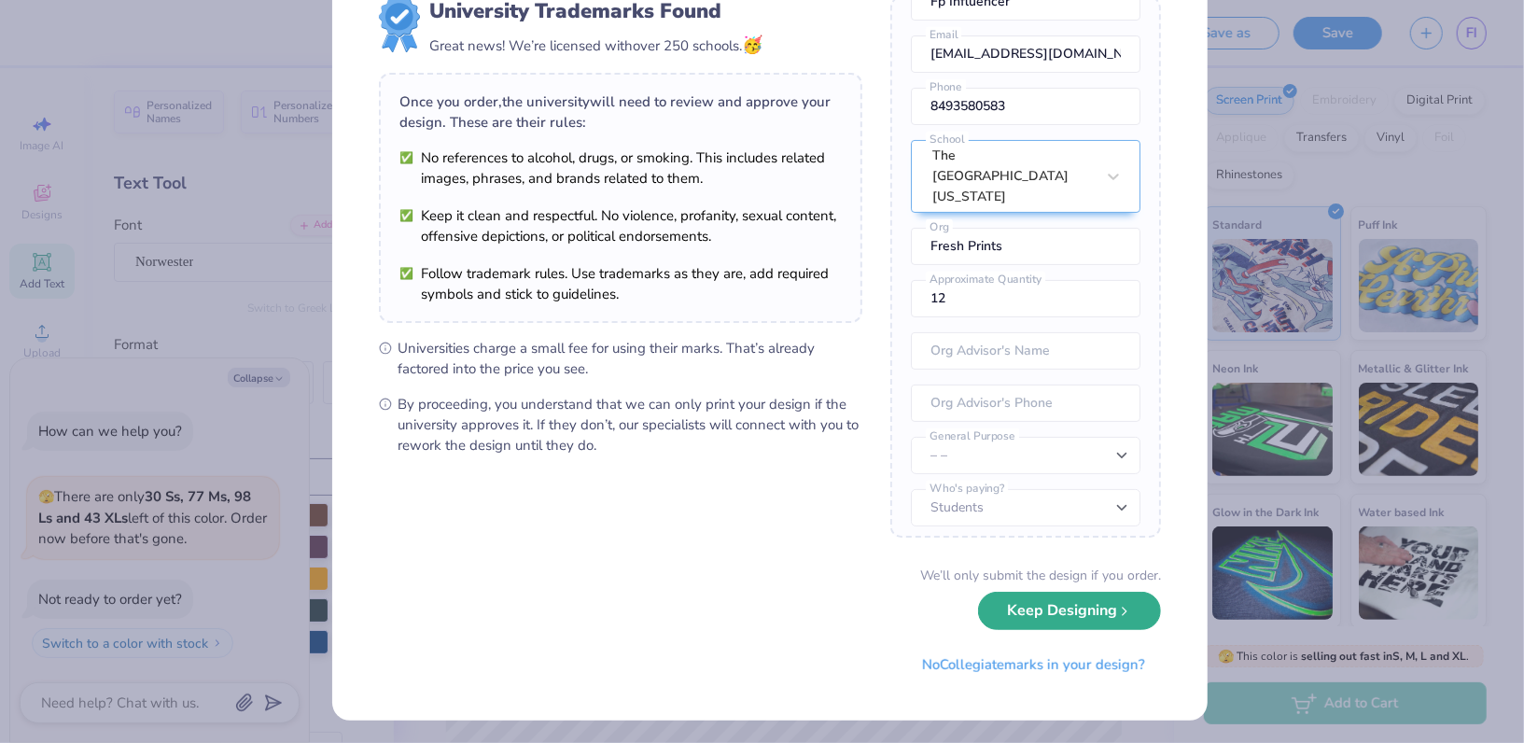
click at [1047, 609] on button "Keep Designing" at bounding box center [1069, 611] width 183 height 38
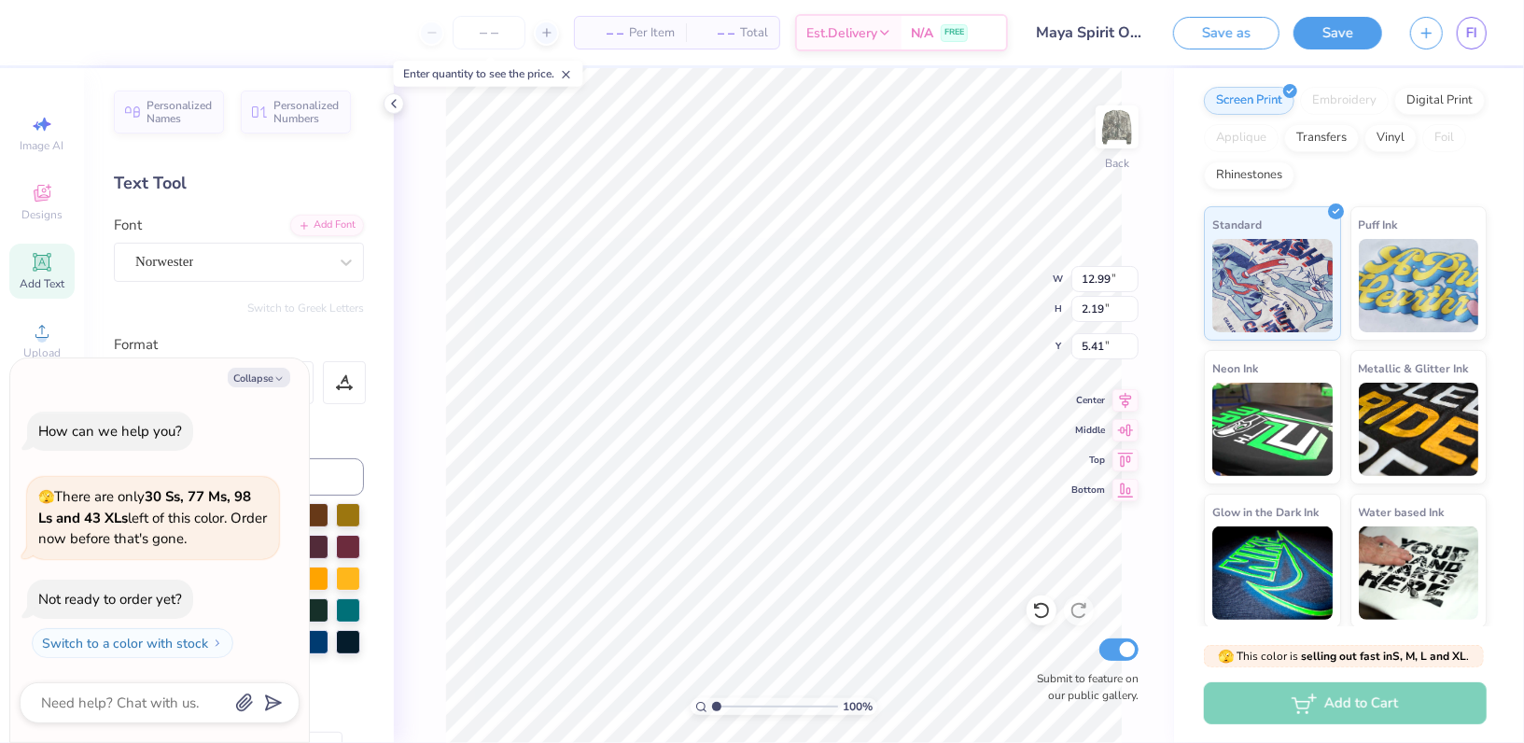
scroll to position [0, 0]
click at [1365, 37] on button "Save" at bounding box center [1338, 30] width 89 height 33
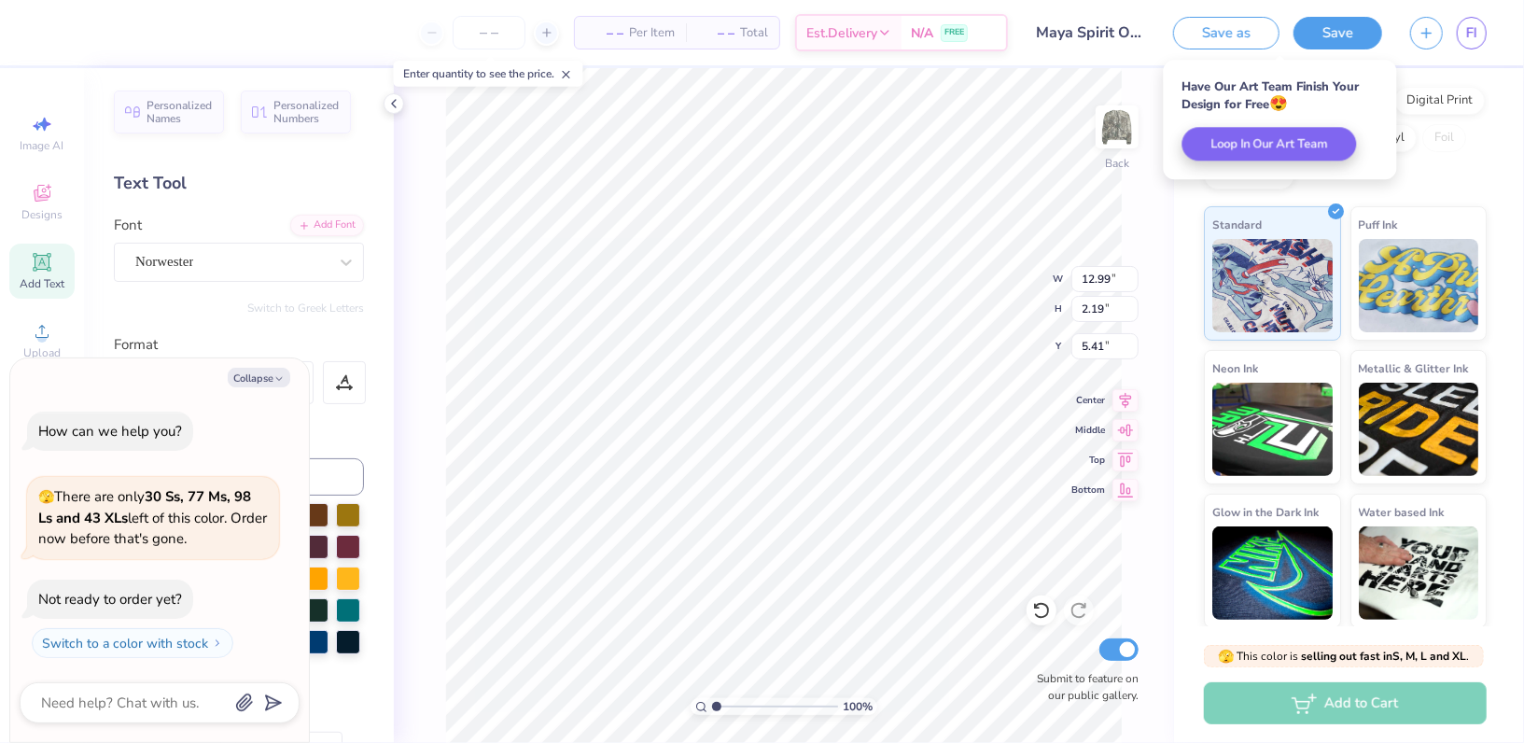
type textarea "x"
